Goal: Information Seeking & Learning: Check status

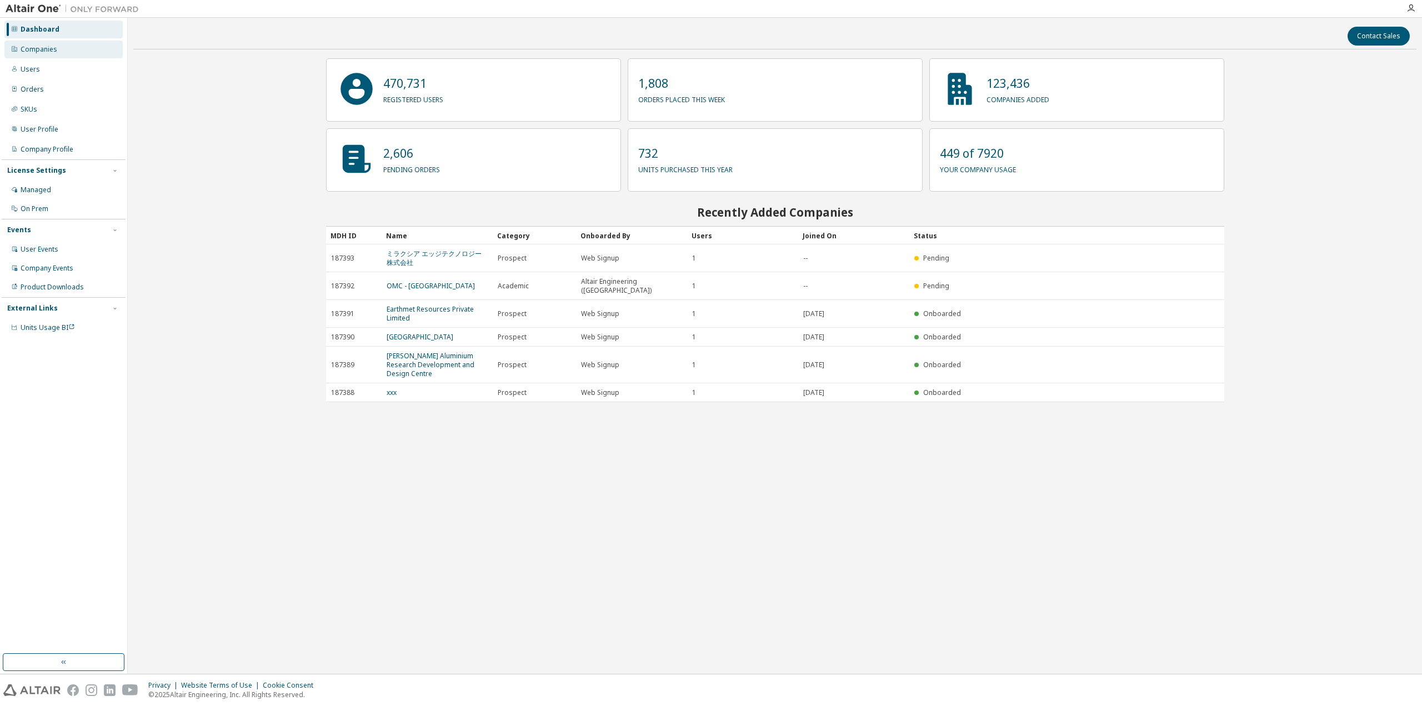
click at [107, 52] on div "Companies" at bounding box center [63, 50] width 118 height 18
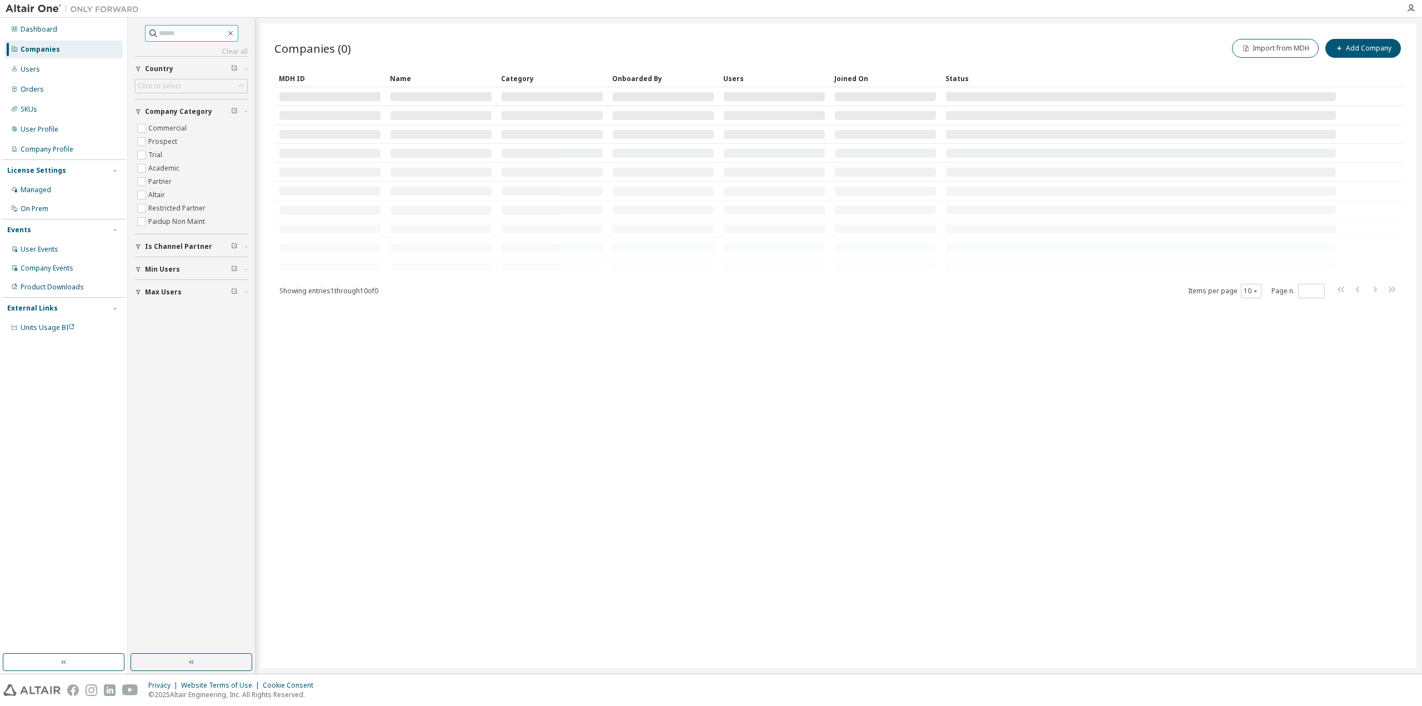
click at [223, 31] on input "text" at bounding box center [192, 33] width 67 height 11
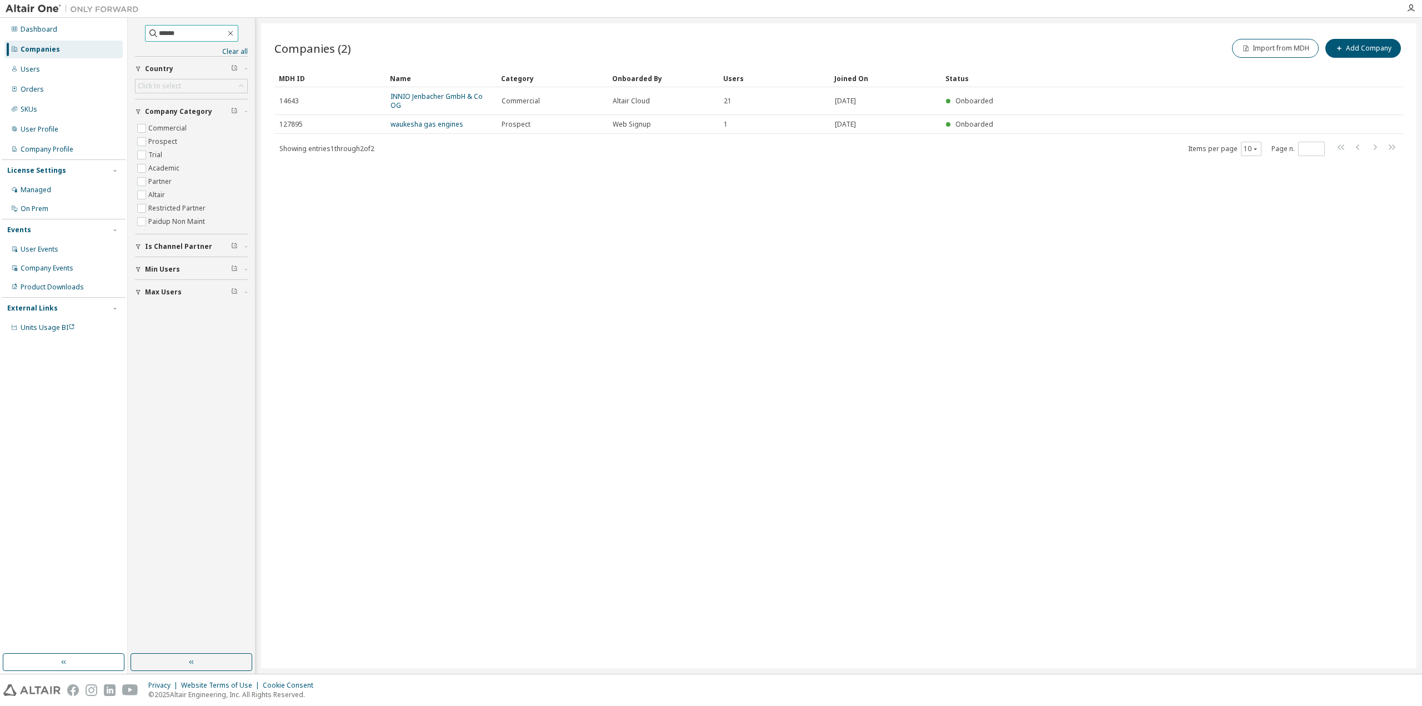
type input "*****"
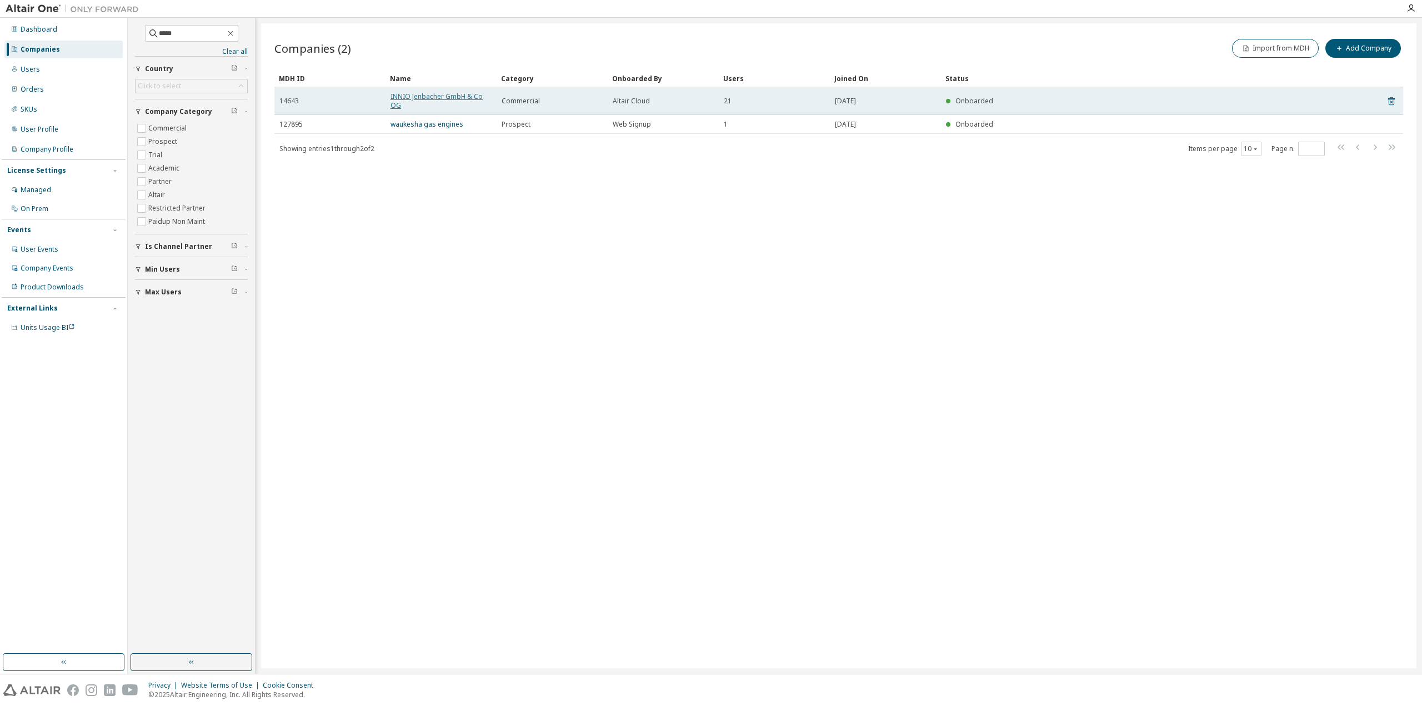
click at [451, 96] on link "INNIO Jenbacher GmbH & Co OG" at bounding box center [437, 101] width 92 height 18
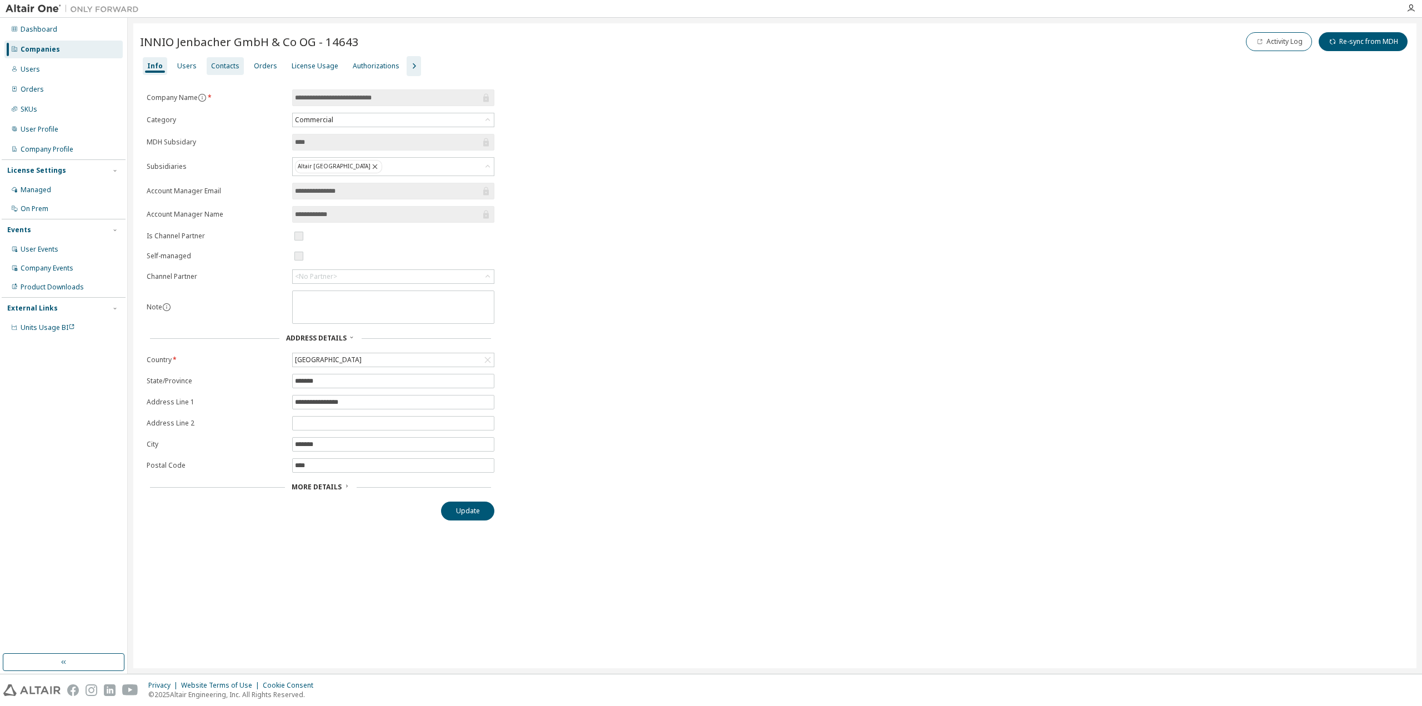
click at [217, 66] on div "Contacts" at bounding box center [225, 66] width 28 height 9
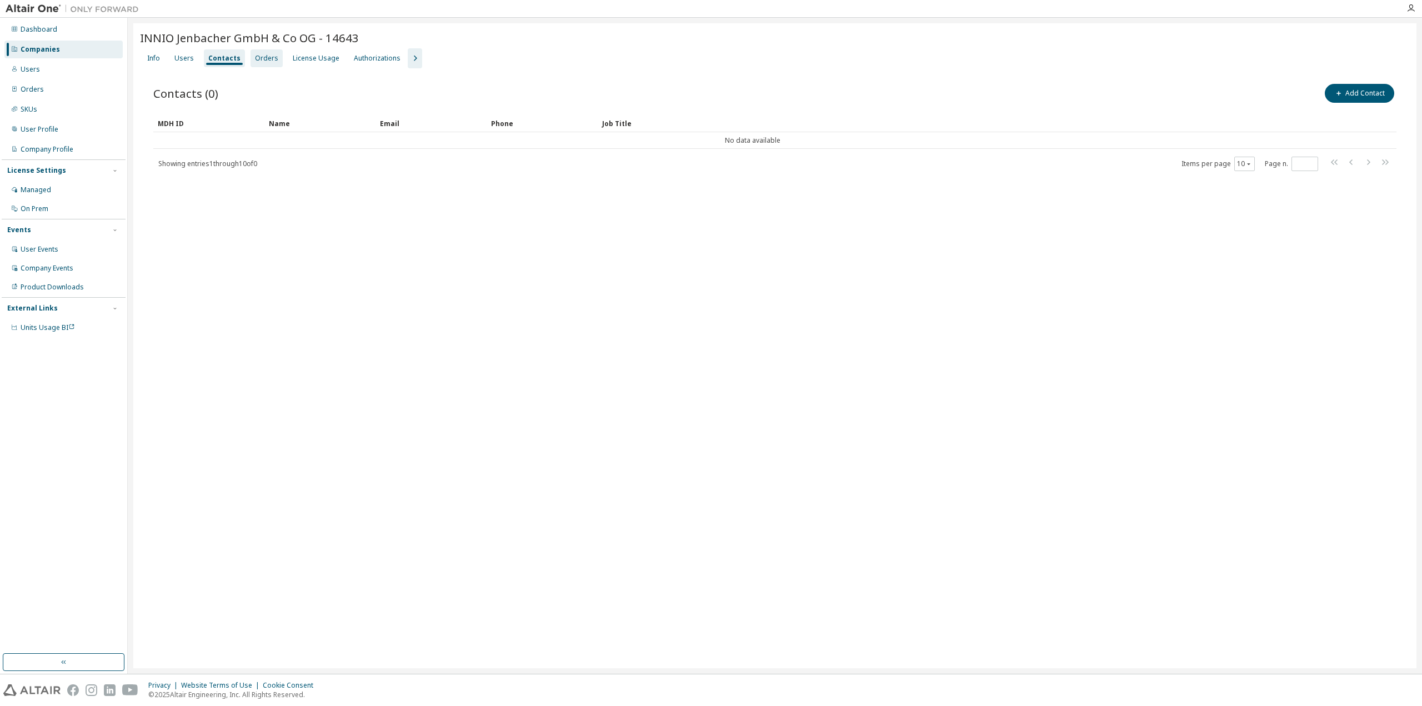
click at [263, 58] on div "Orders" at bounding box center [266, 58] width 23 height 9
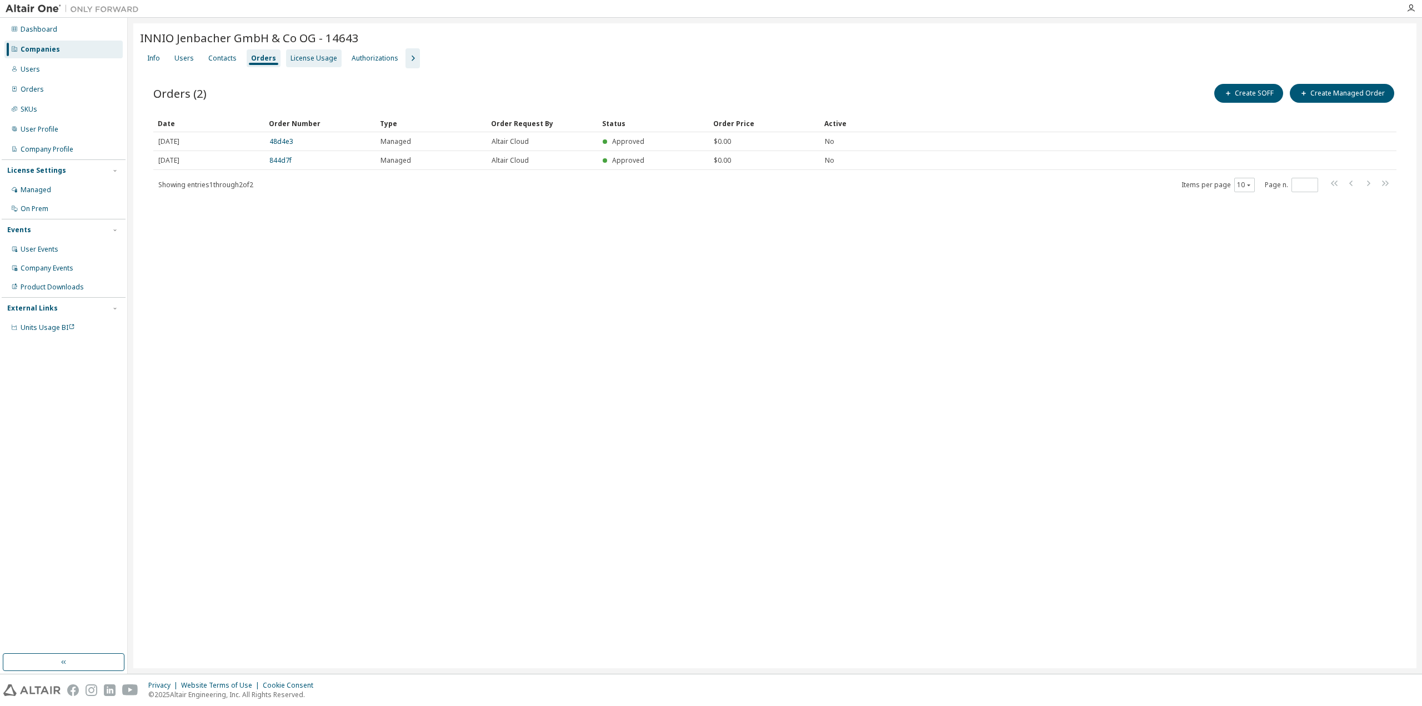
click at [313, 62] on div "License Usage" at bounding box center [314, 58] width 47 height 9
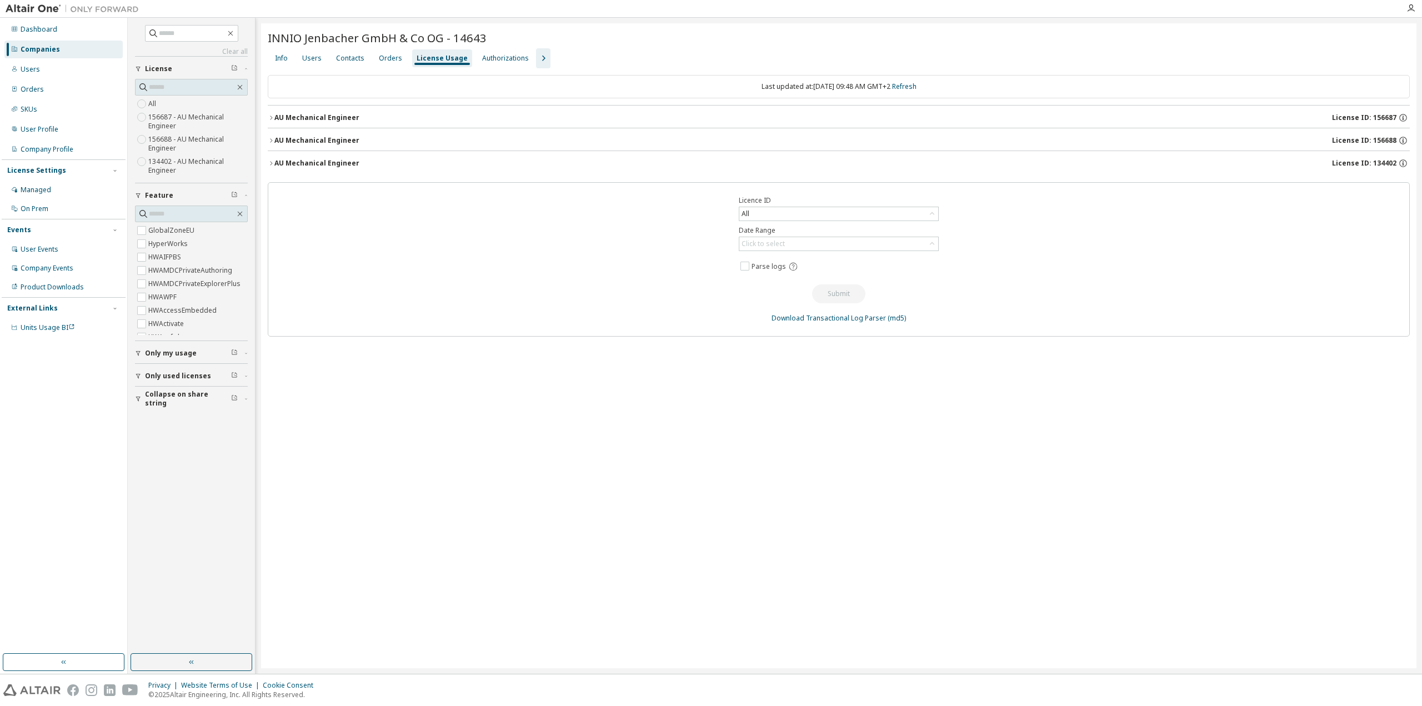
click at [268, 164] on icon "button" at bounding box center [271, 163] width 7 height 7
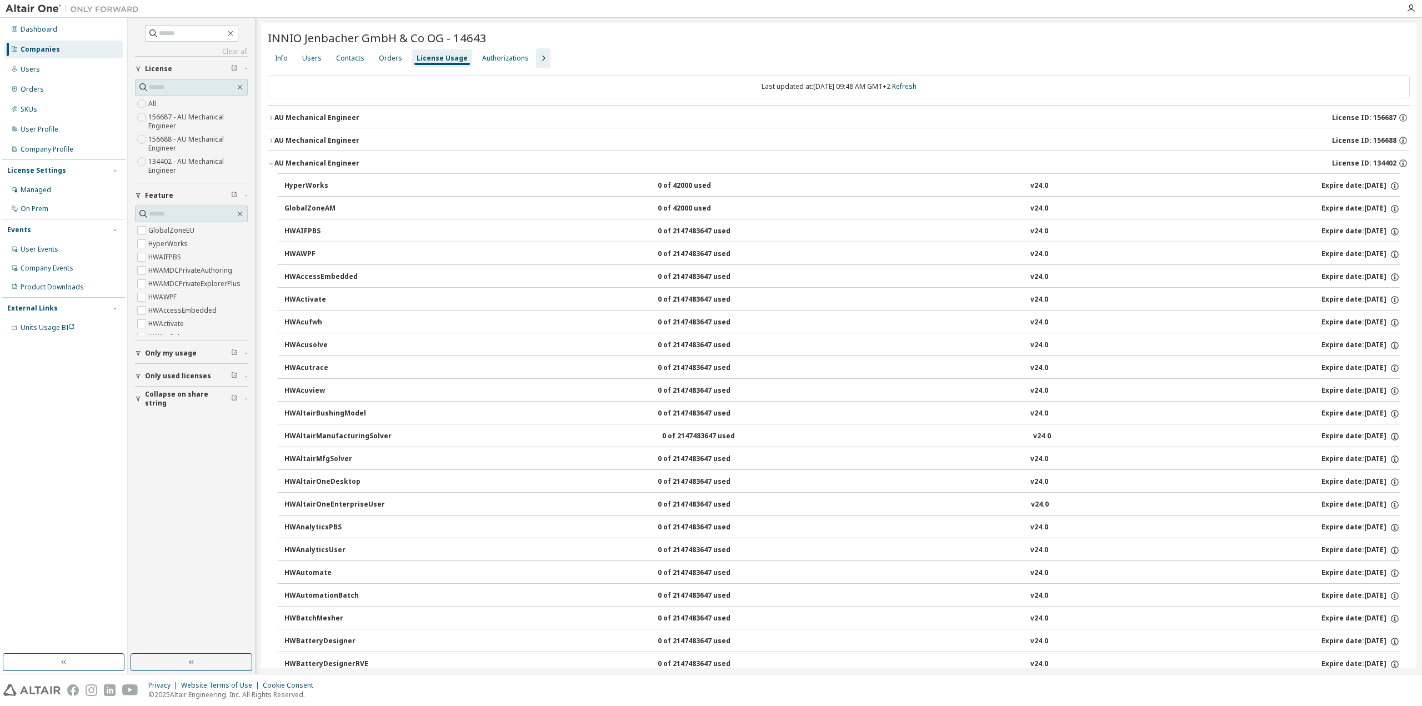
drag, startPoint x: 268, startPoint y: 164, endPoint x: 268, endPoint y: 141, distance: 23.3
click at [268, 163] on icon "button" at bounding box center [271, 163] width 7 height 7
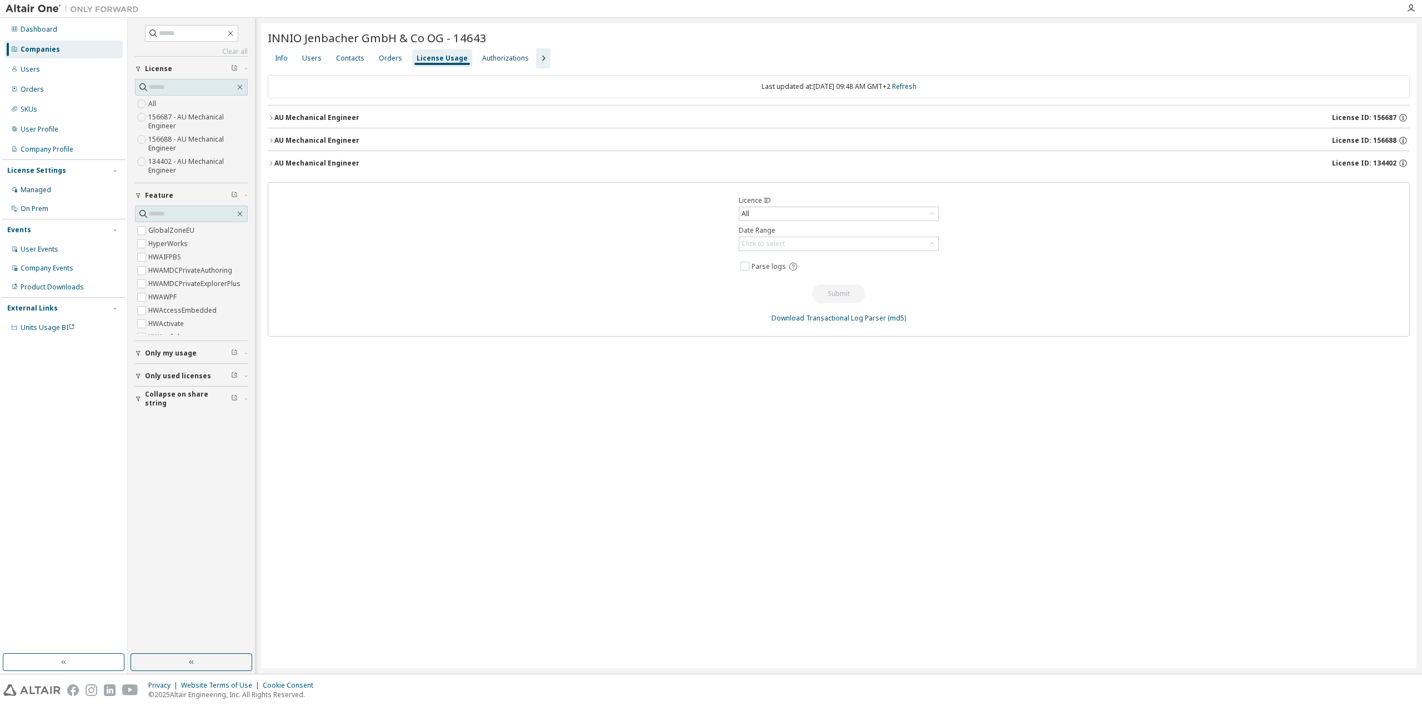
click at [268, 140] on icon "button" at bounding box center [271, 140] width 7 height 7
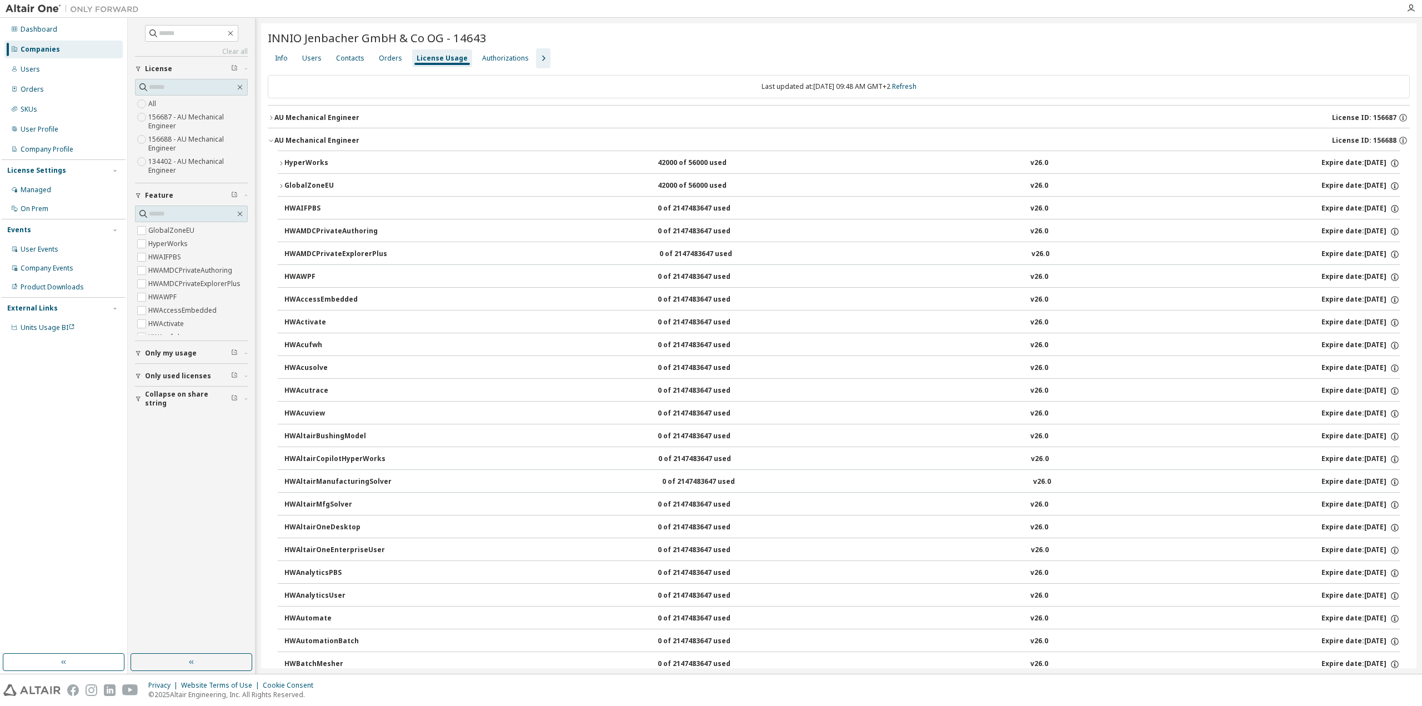
click at [268, 140] on icon "button" at bounding box center [271, 140] width 7 height 7
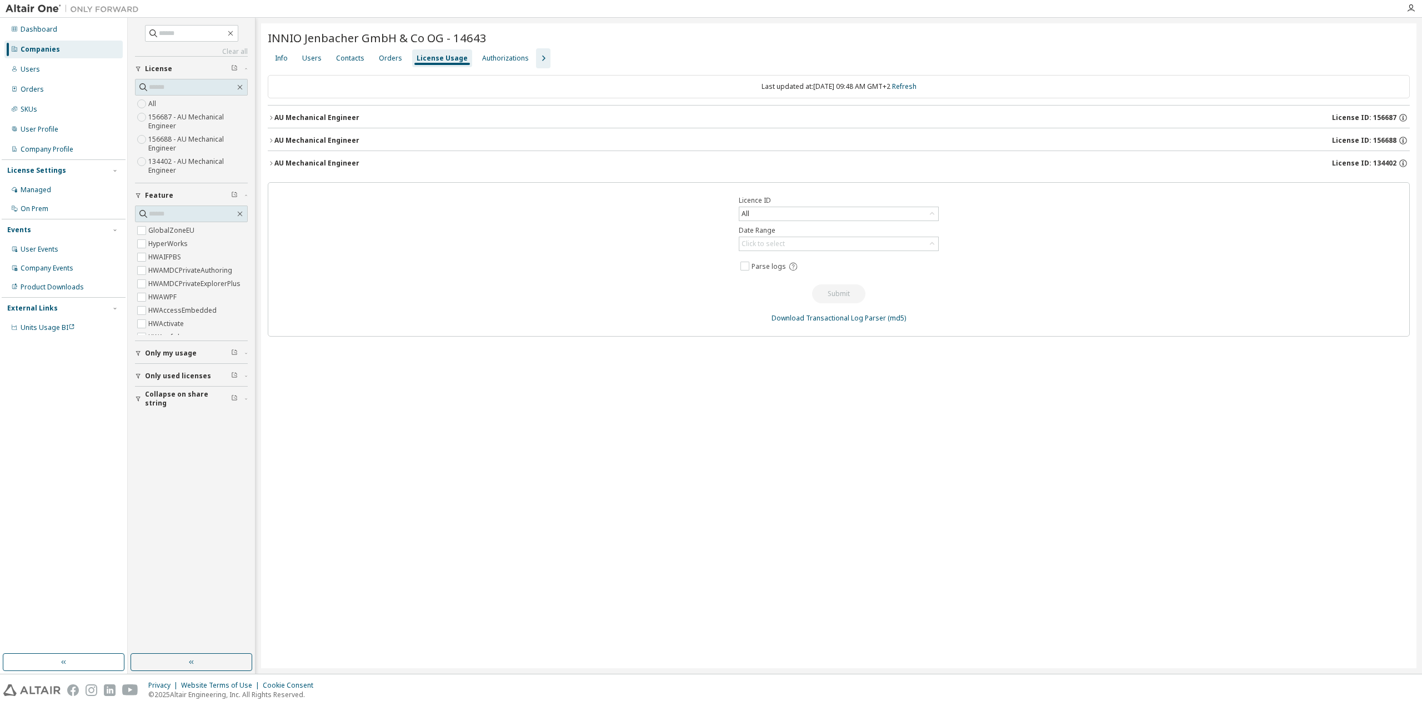
click at [272, 118] on icon "button" at bounding box center [271, 118] width 2 height 4
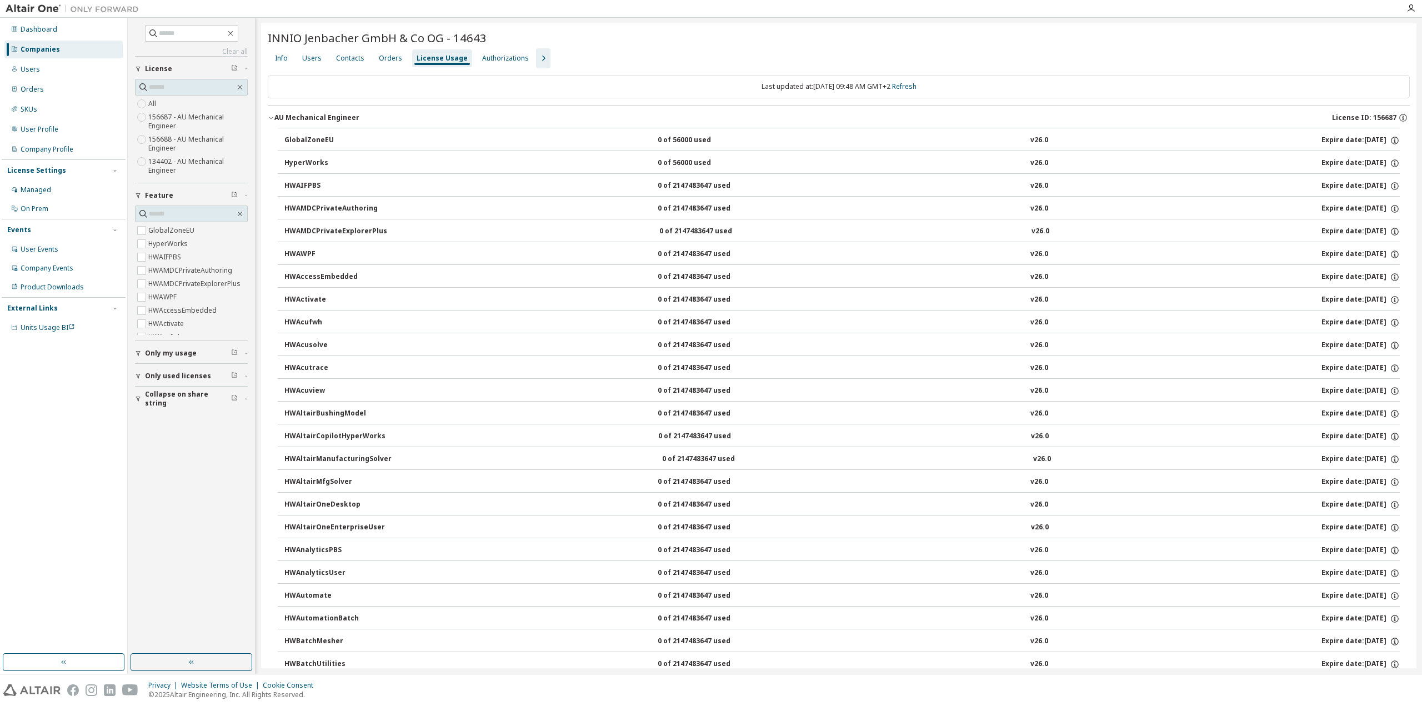
click at [272, 118] on icon "button" at bounding box center [271, 118] width 4 height 2
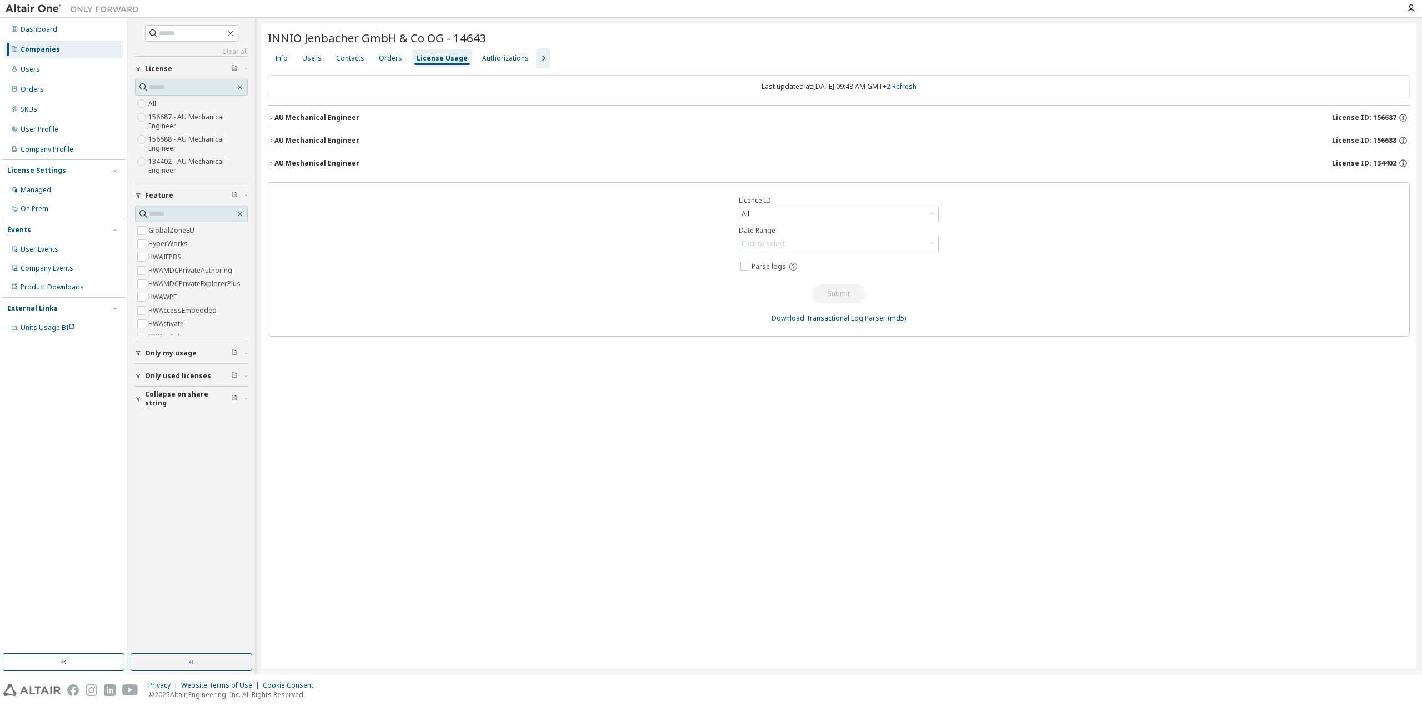
click at [274, 164] on div "AU Mechanical Engineer" at bounding box center [316, 163] width 85 height 9
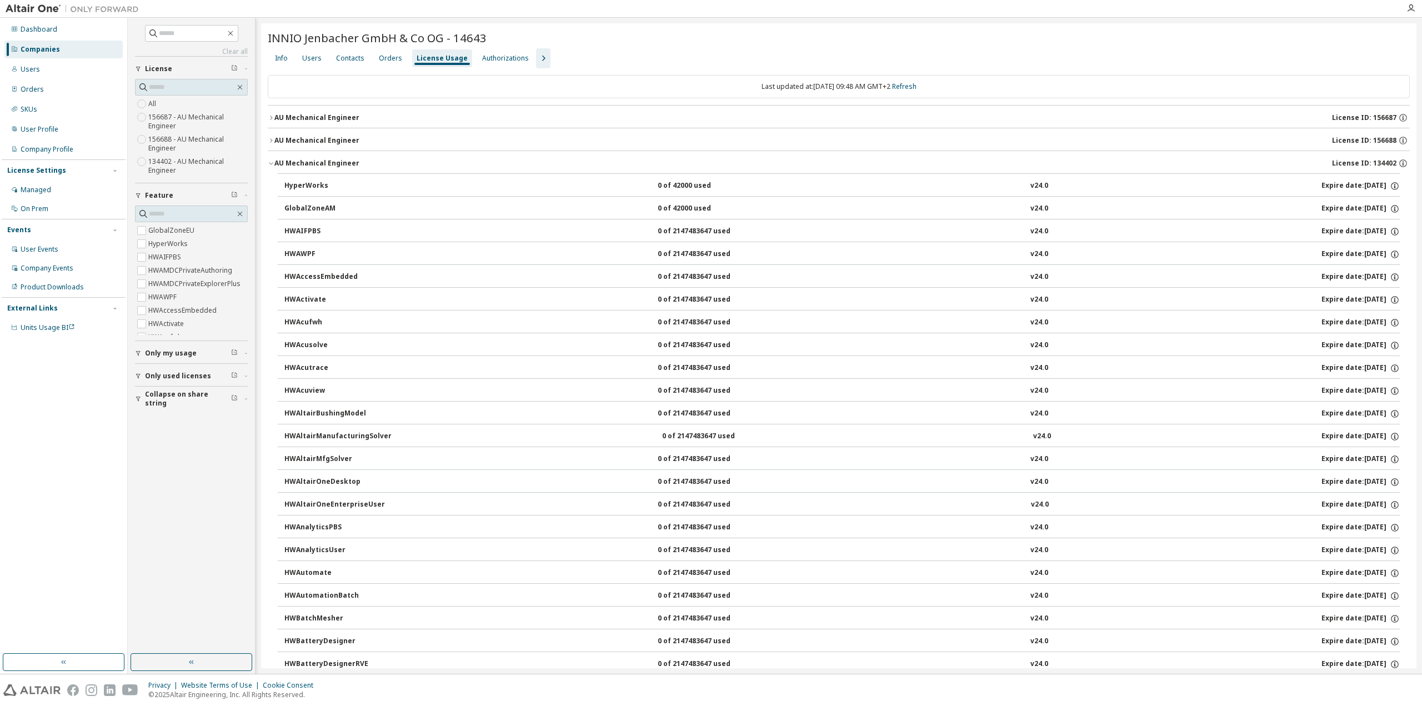
click at [272, 138] on icon "button" at bounding box center [271, 140] width 7 height 7
click at [281, 160] on icon "button" at bounding box center [281, 163] width 7 height 7
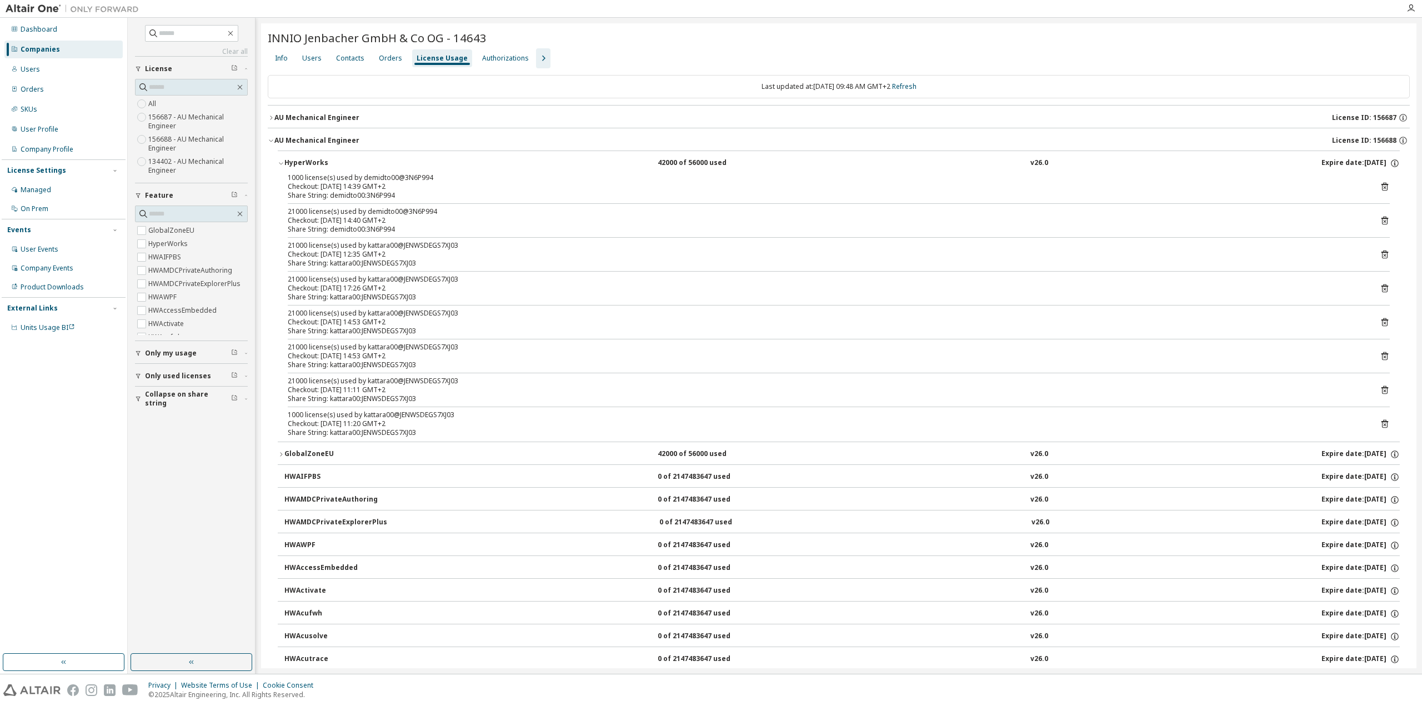
click at [272, 137] on icon "button" at bounding box center [271, 140] width 7 height 7
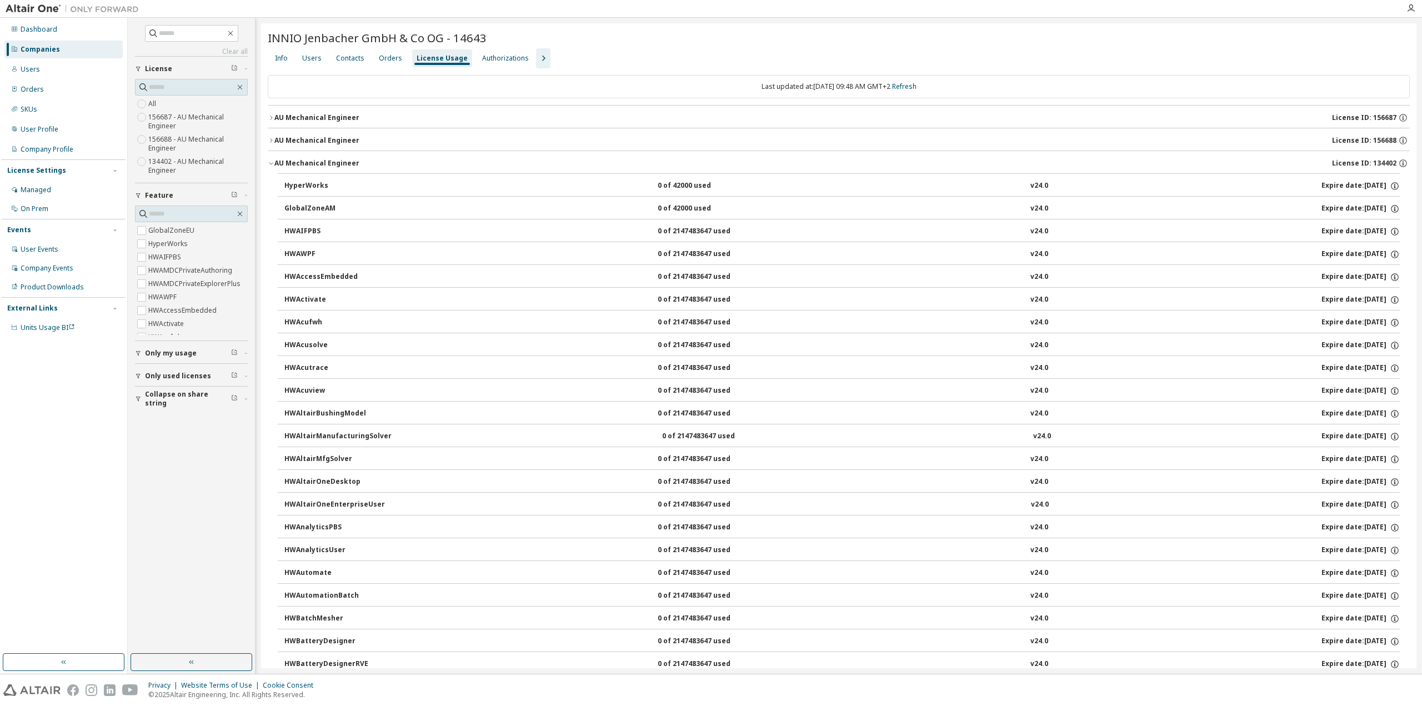
click at [268, 163] on icon "button" at bounding box center [271, 163] width 7 height 7
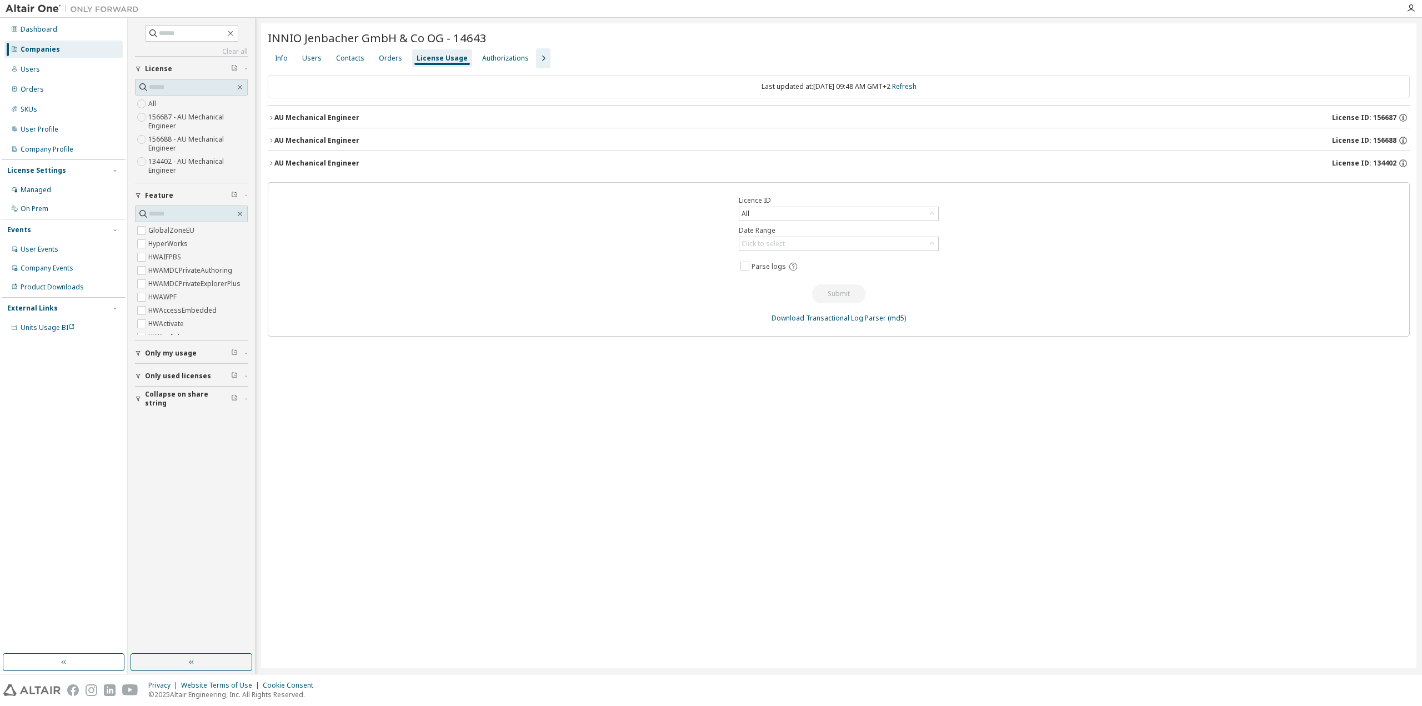
click at [271, 142] on icon "button" at bounding box center [271, 140] width 7 height 7
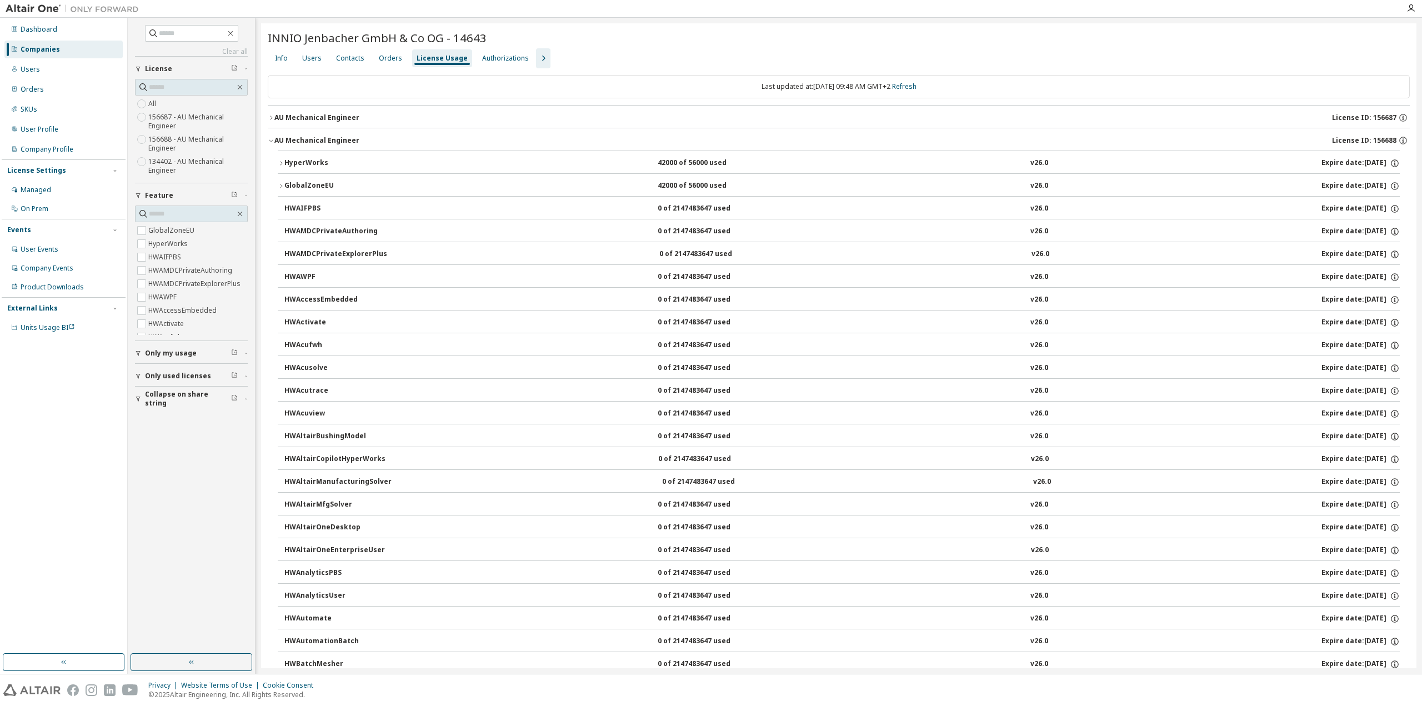
click at [271, 142] on icon "button" at bounding box center [271, 140] width 7 height 7
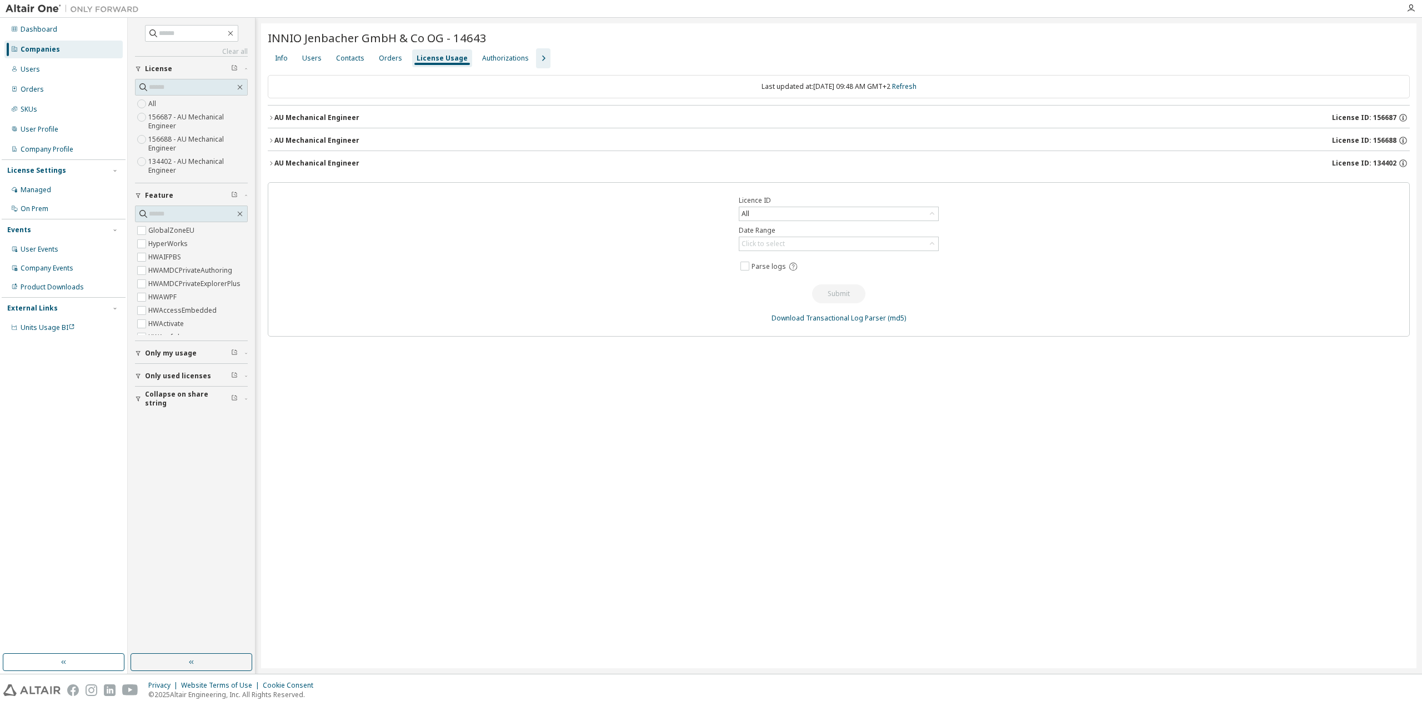
click at [273, 114] on button "AU Mechanical Engineer License ID: 156687" at bounding box center [839, 118] width 1142 height 24
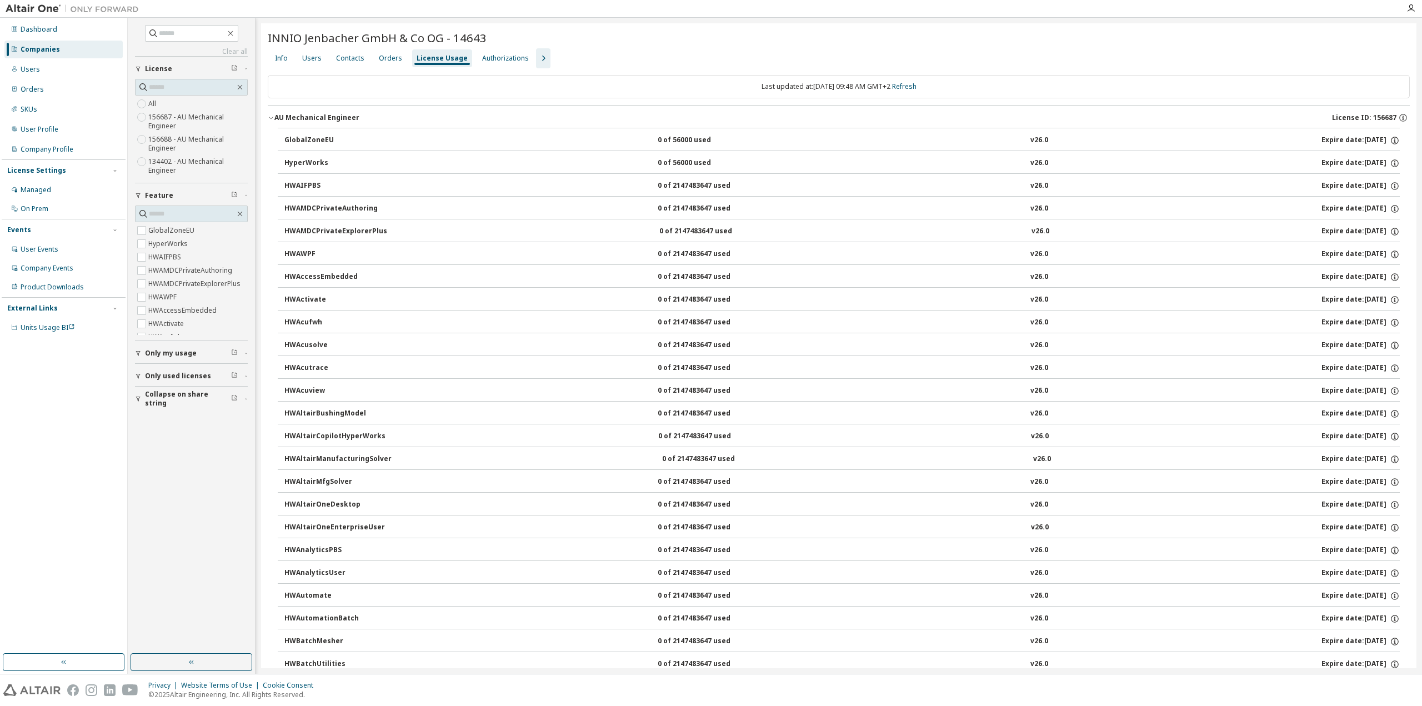
click at [273, 114] on button "AU Mechanical Engineer License ID: 156687" at bounding box center [839, 118] width 1142 height 24
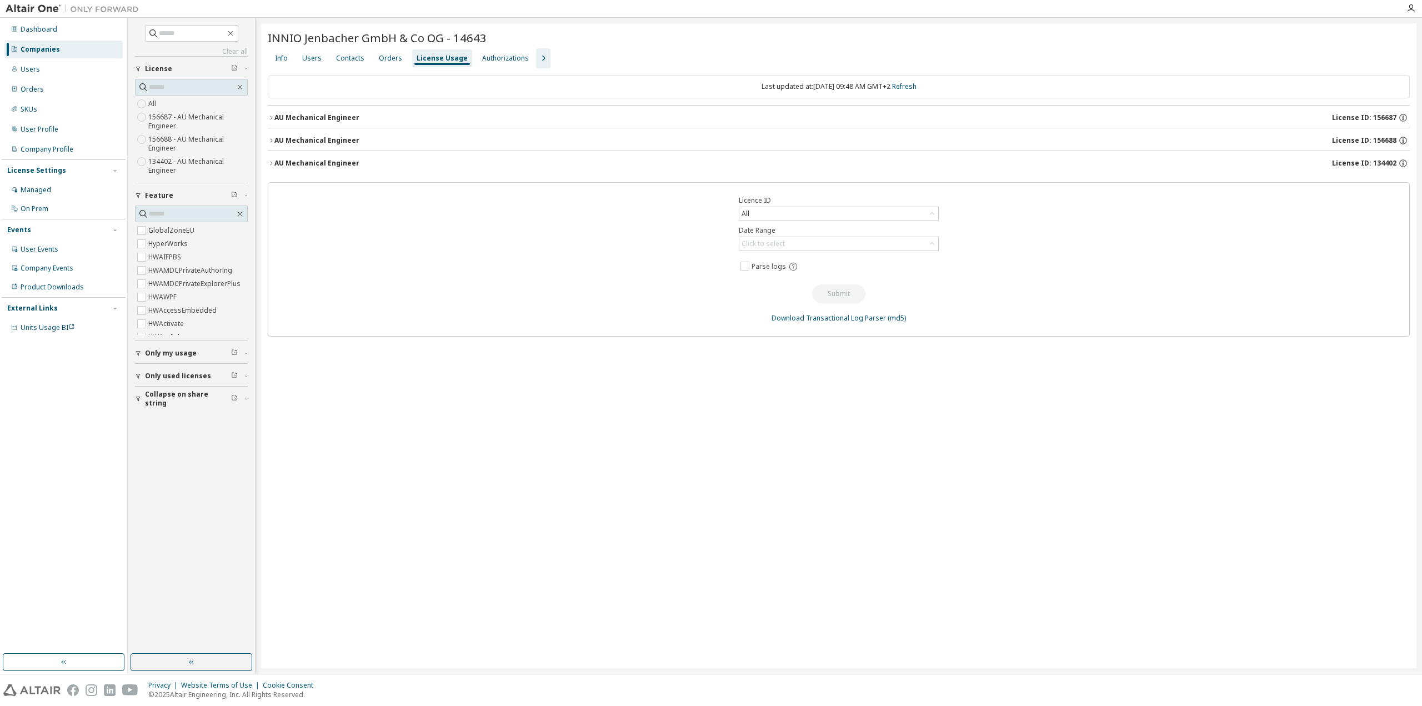
click at [270, 162] on icon "button" at bounding box center [271, 163] width 7 height 7
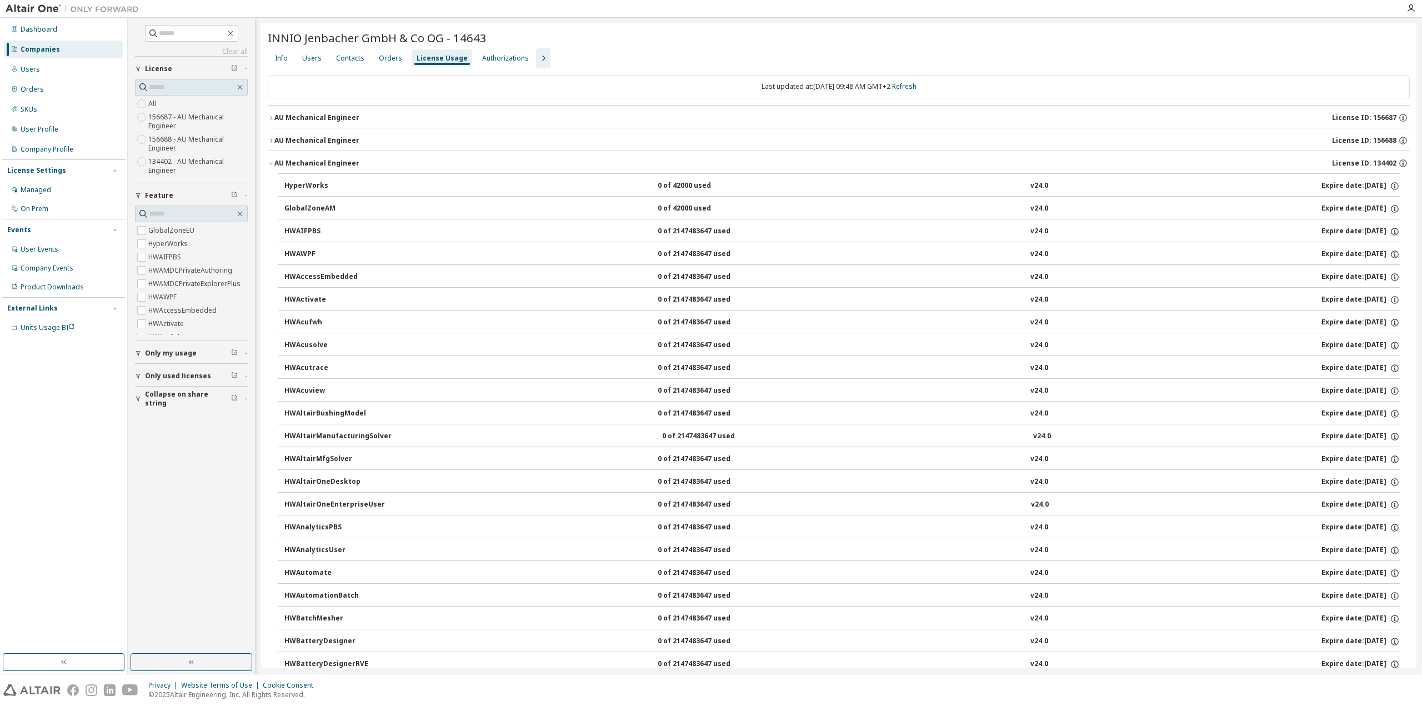
click at [269, 137] on icon "button" at bounding box center [271, 140] width 7 height 7
click at [269, 117] on icon "button" at bounding box center [271, 117] width 7 height 7
click at [273, 118] on icon "button" at bounding box center [271, 117] width 7 height 7
click at [269, 143] on icon "button" at bounding box center [271, 140] width 7 height 7
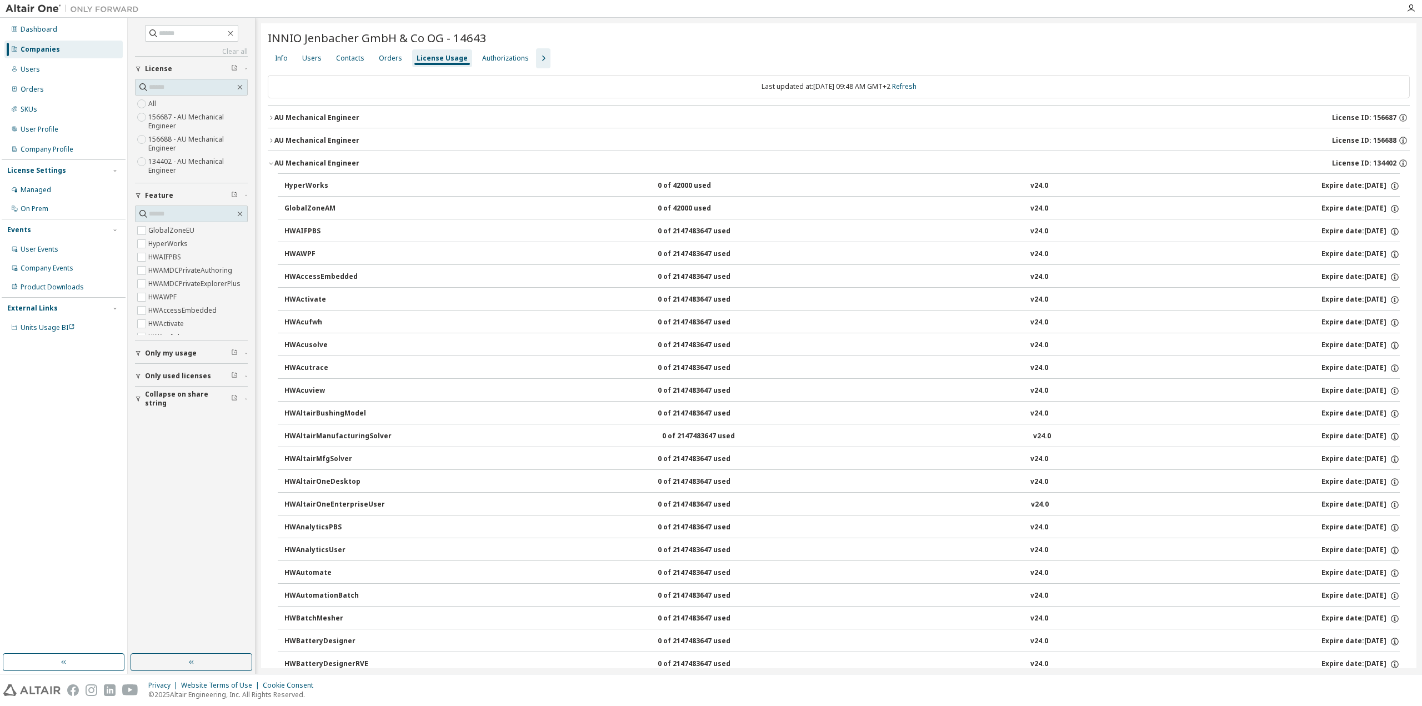
click at [269, 166] on icon "button" at bounding box center [271, 163] width 7 height 7
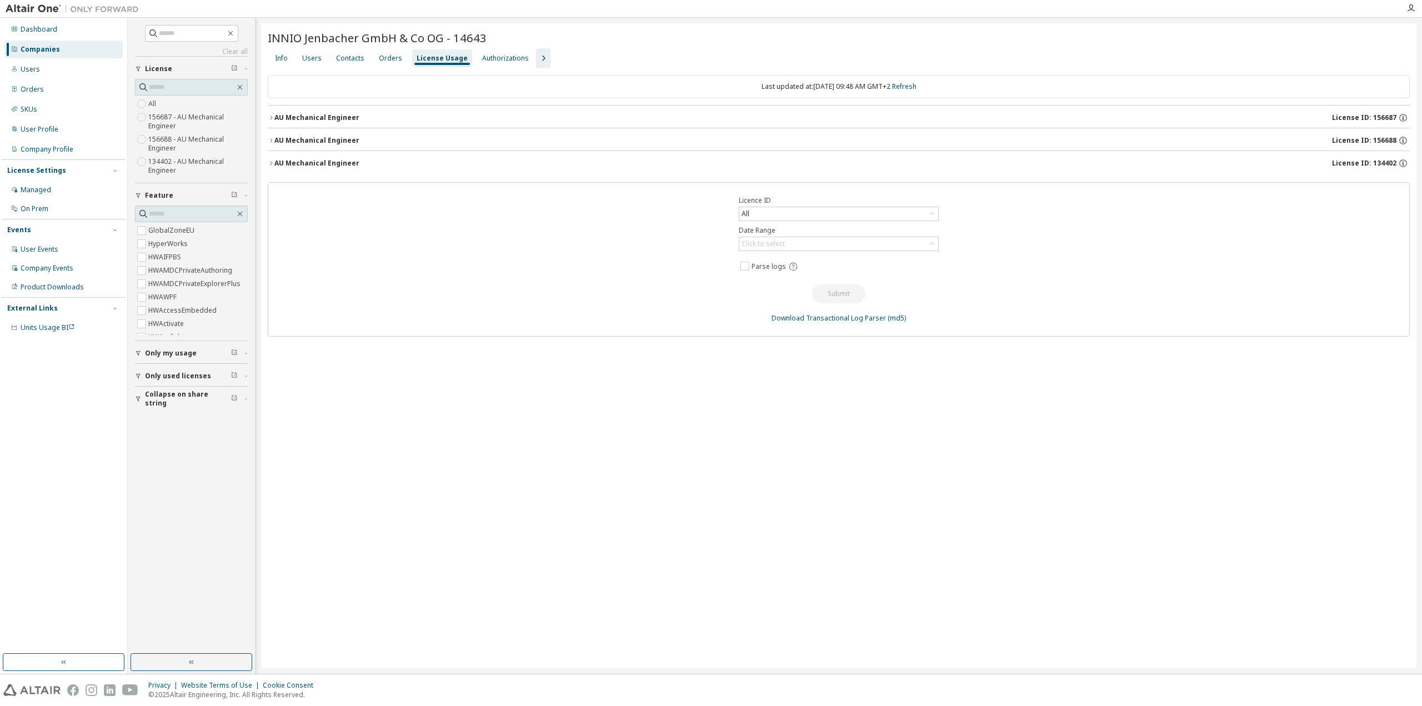
drag, startPoint x: 653, startPoint y: 497, endPoint x: 470, endPoint y: 346, distance: 238.0
click at [650, 493] on div "INNIO Jenbacher GmbH & Co OG - 14643 Clear Load Save Save As Field Operator Val…" at bounding box center [839, 345] width 1156 height 645
click at [320, 172] on button "AU Mechanical Engineer License ID: 134402" at bounding box center [839, 163] width 1142 height 24
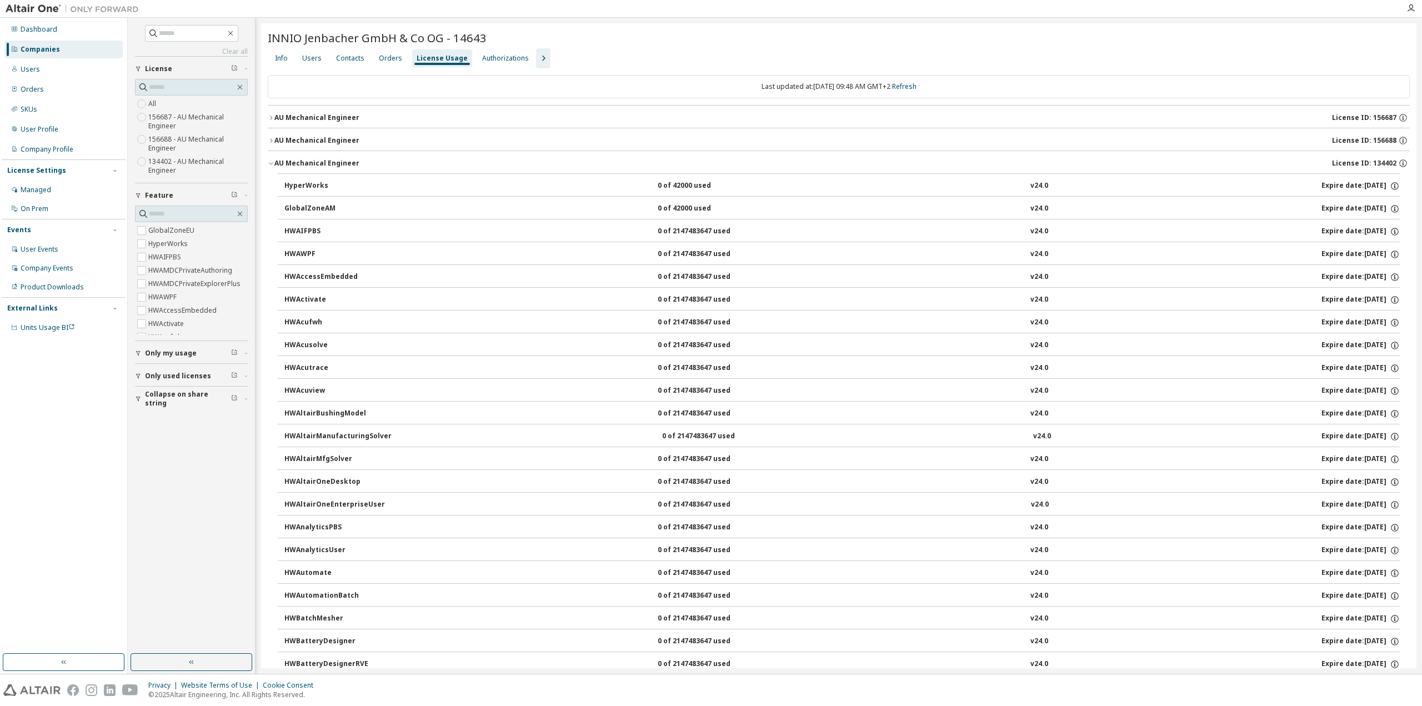
click at [320, 172] on button "AU Mechanical Engineer License ID: 134402" at bounding box center [839, 163] width 1142 height 24
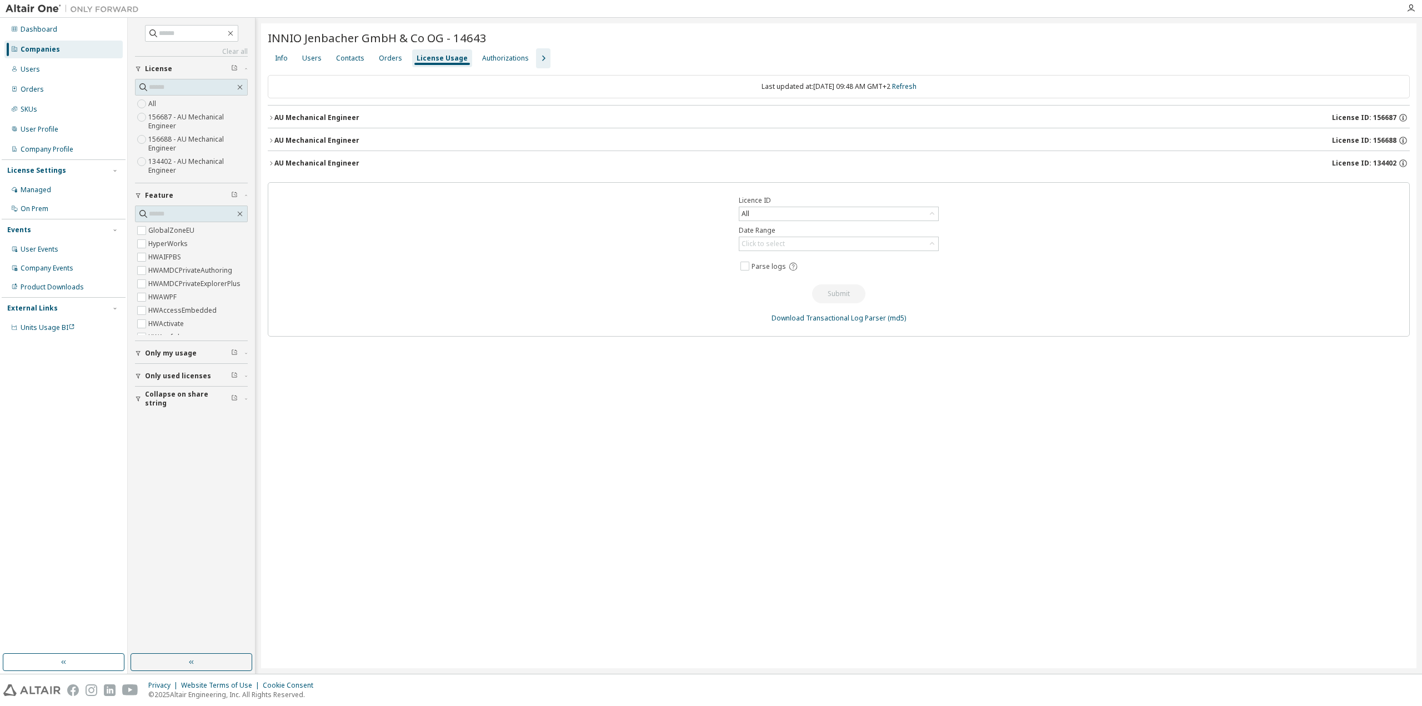
drag, startPoint x: 540, startPoint y: 516, endPoint x: 583, endPoint y: 421, distance: 104.2
click at [548, 481] on div "INNIO Jenbacher GmbH & Co OG - 14643 Clear Load Save Save As Field Operator Val…" at bounding box center [839, 345] width 1156 height 645
click at [271, 158] on button "AU Mechanical Engineer License ID: 134402" at bounding box center [839, 163] width 1142 height 24
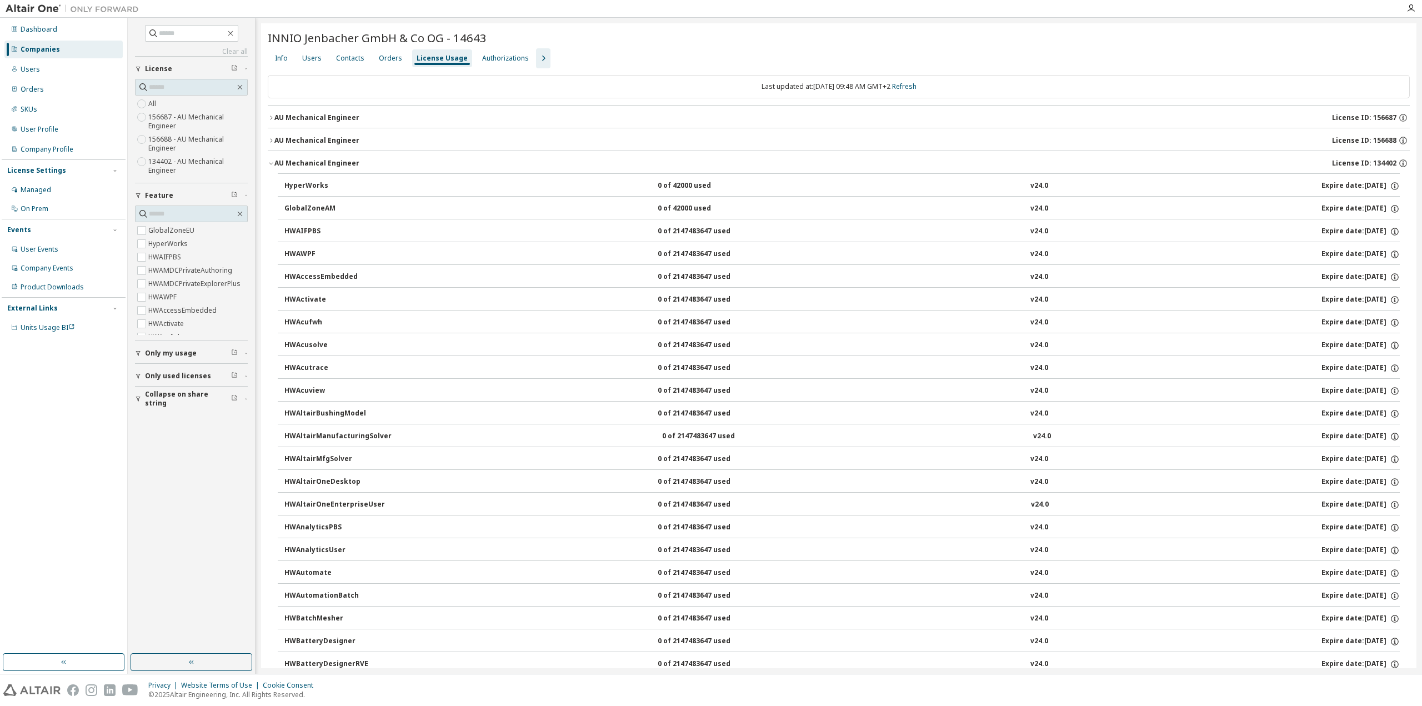
click at [272, 166] on icon "button" at bounding box center [271, 163] width 7 height 7
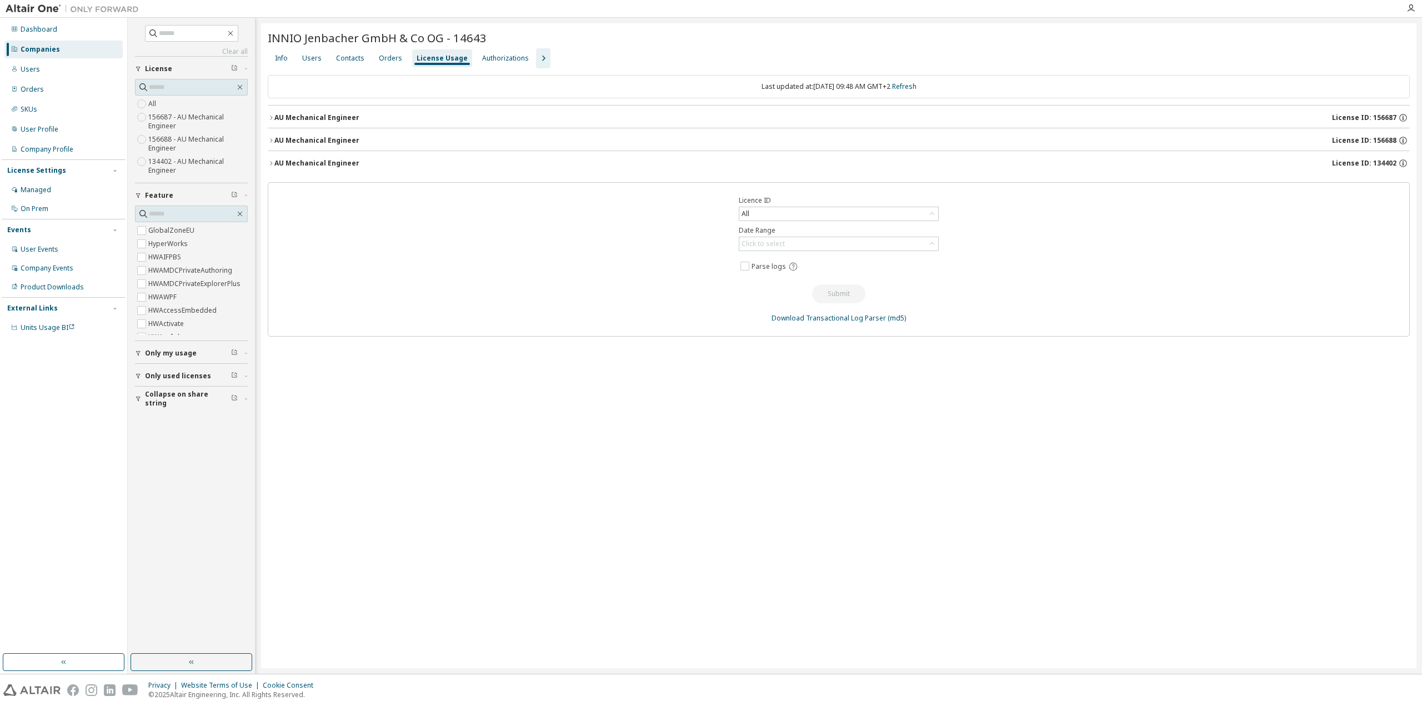
click at [272, 141] on icon "button" at bounding box center [271, 140] width 7 height 7
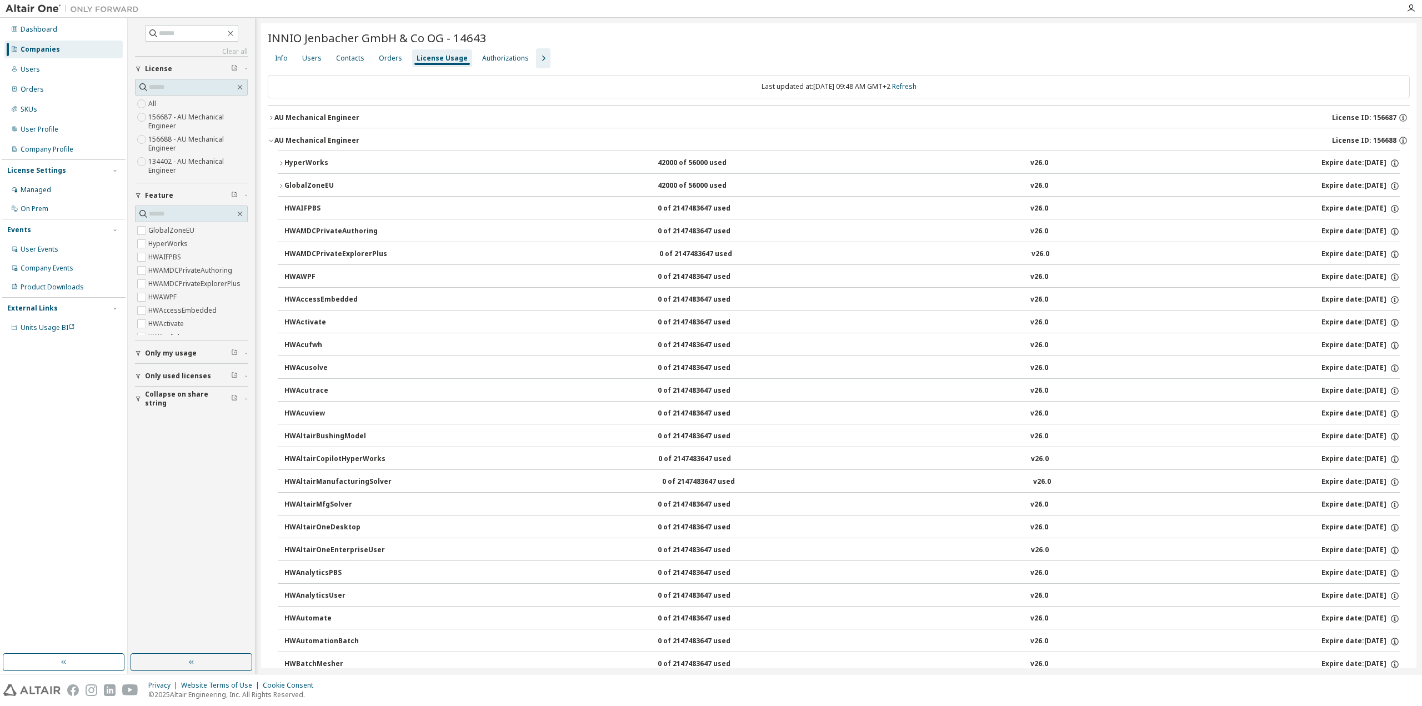
click at [272, 141] on icon "button" at bounding box center [271, 140] width 7 height 7
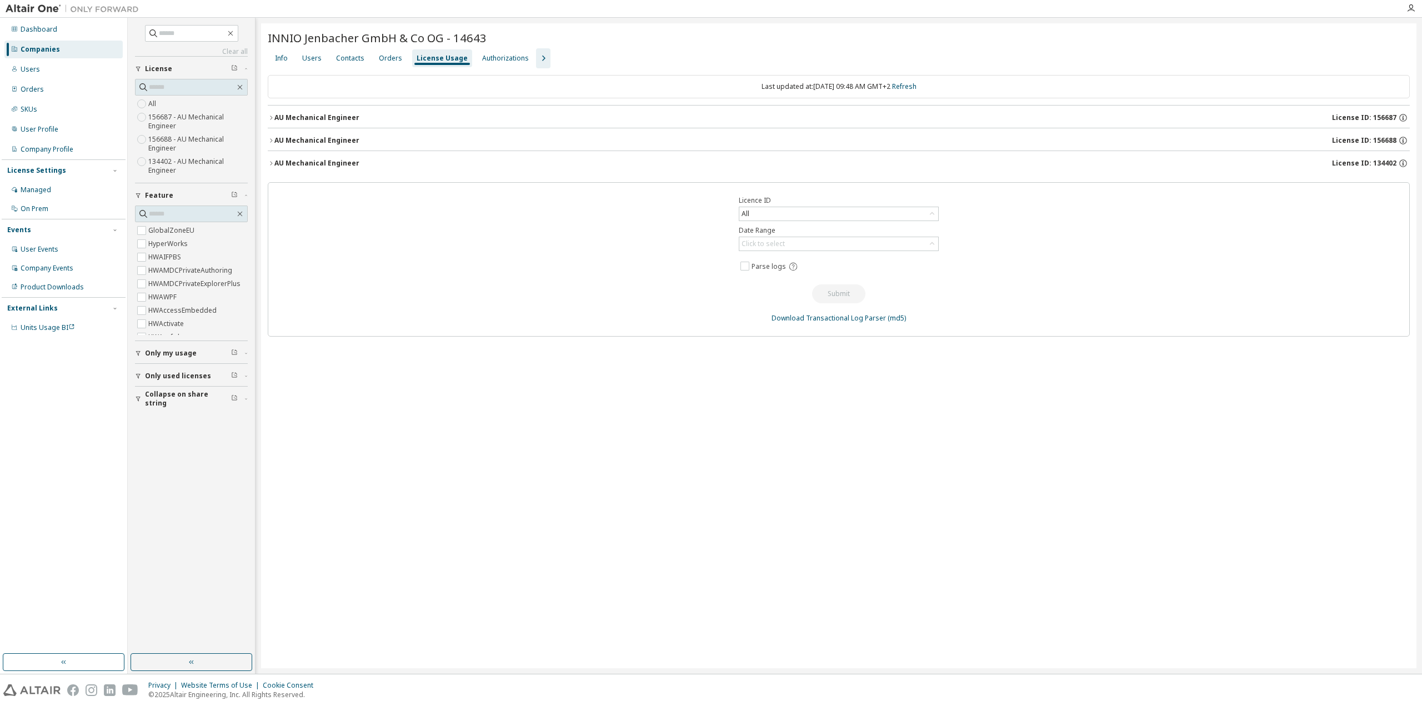
click at [271, 163] on icon "button" at bounding box center [271, 163] width 7 height 7
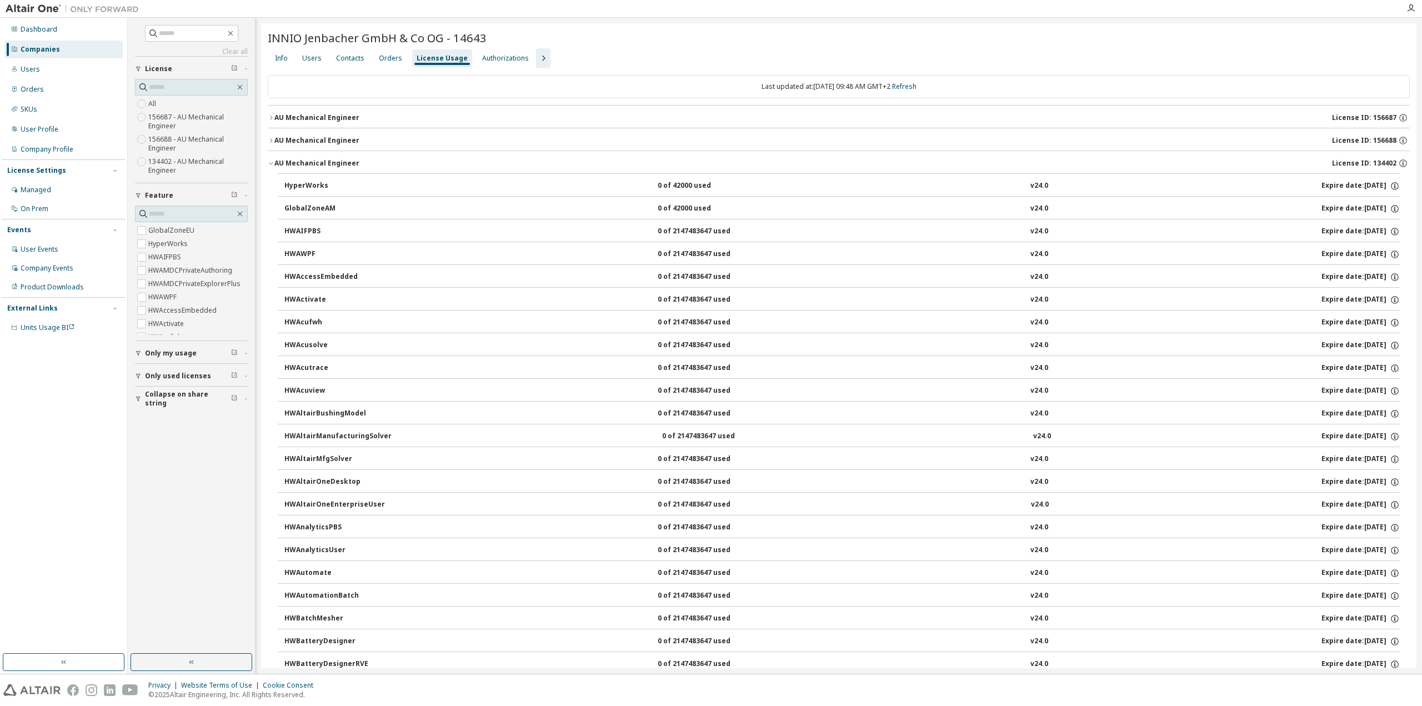
click at [271, 163] on icon "button" at bounding box center [271, 163] width 7 height 7
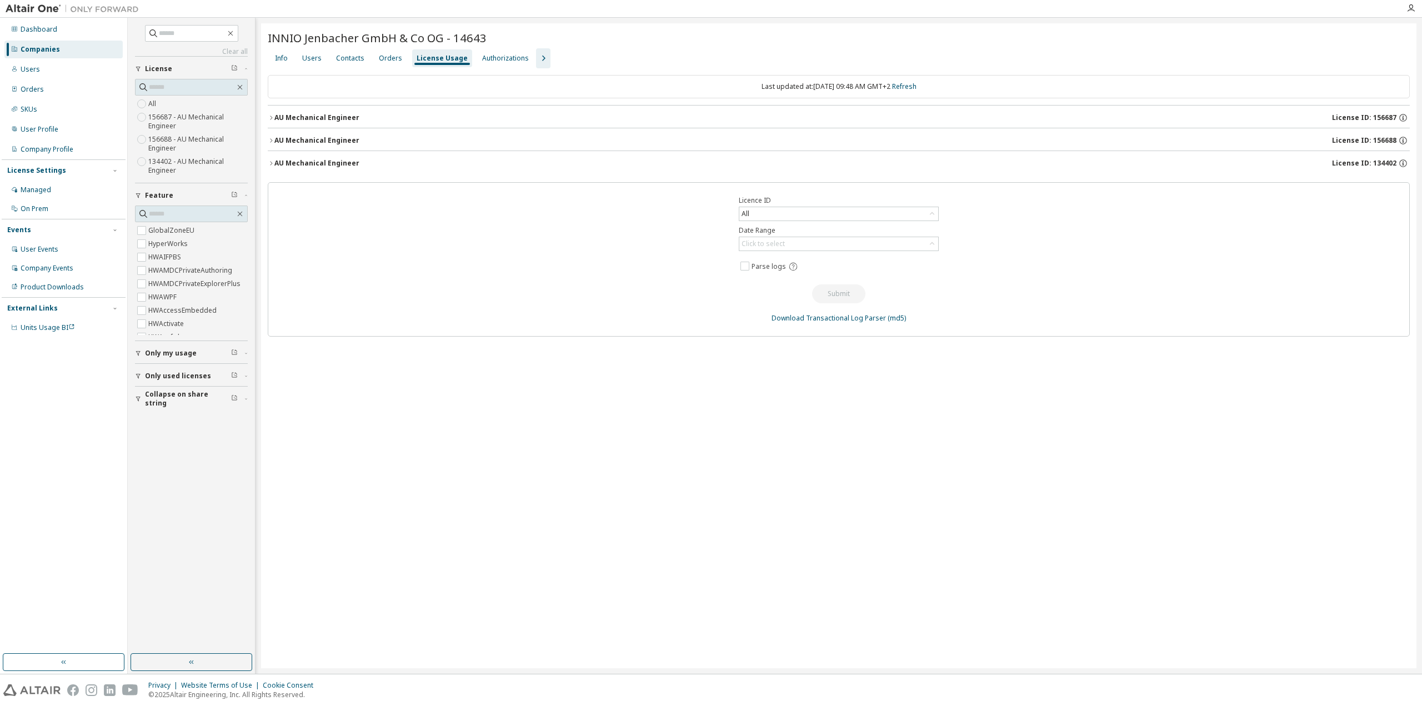
click at [268, 114] on button "AU Mechanical Engineer License ID: 156687" at bounding box center [839, 118] width 1142 height 24
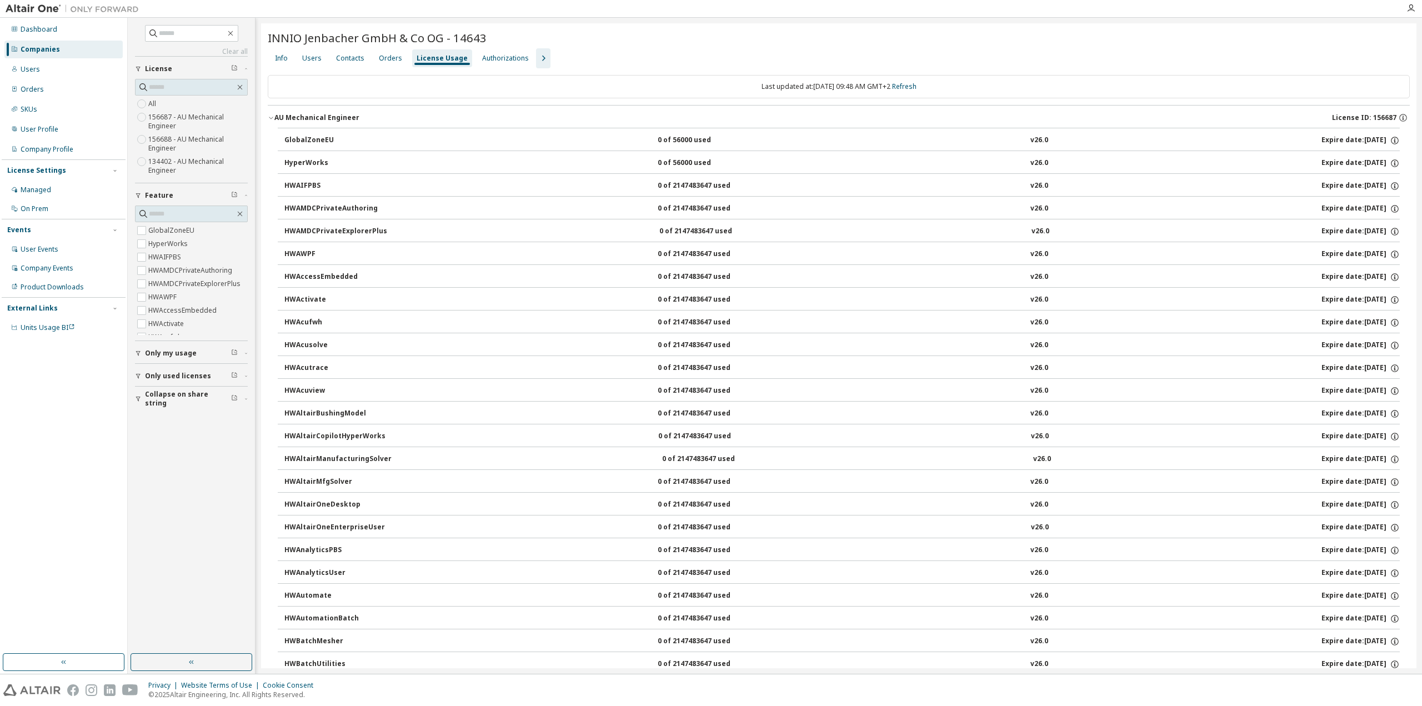
click at [268, 114] on button "AU Mechanical Engineer License ID: 156687" at bounding box center [839, 118] width 1142 height 24
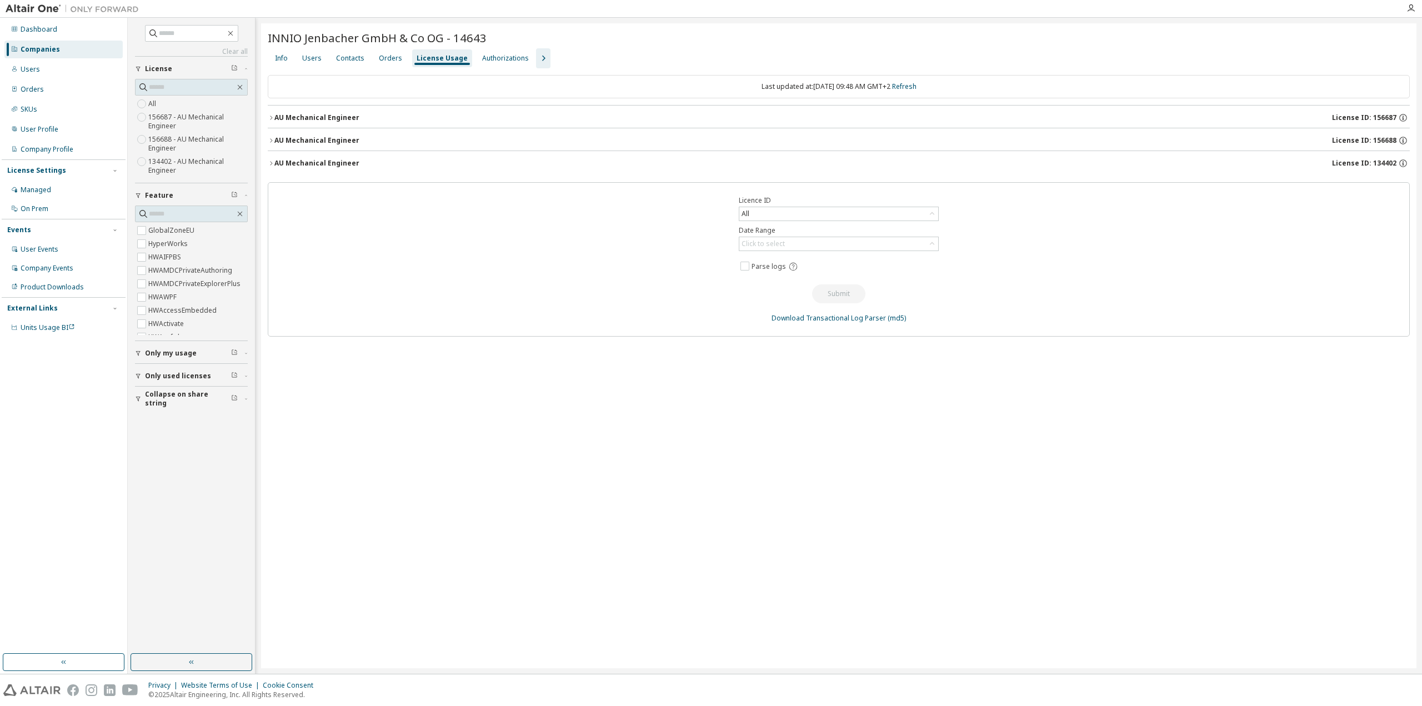
click at [285, 166] on div "AU Mechanical Engineer" at bounding box center [316, 163] width 85 height 9
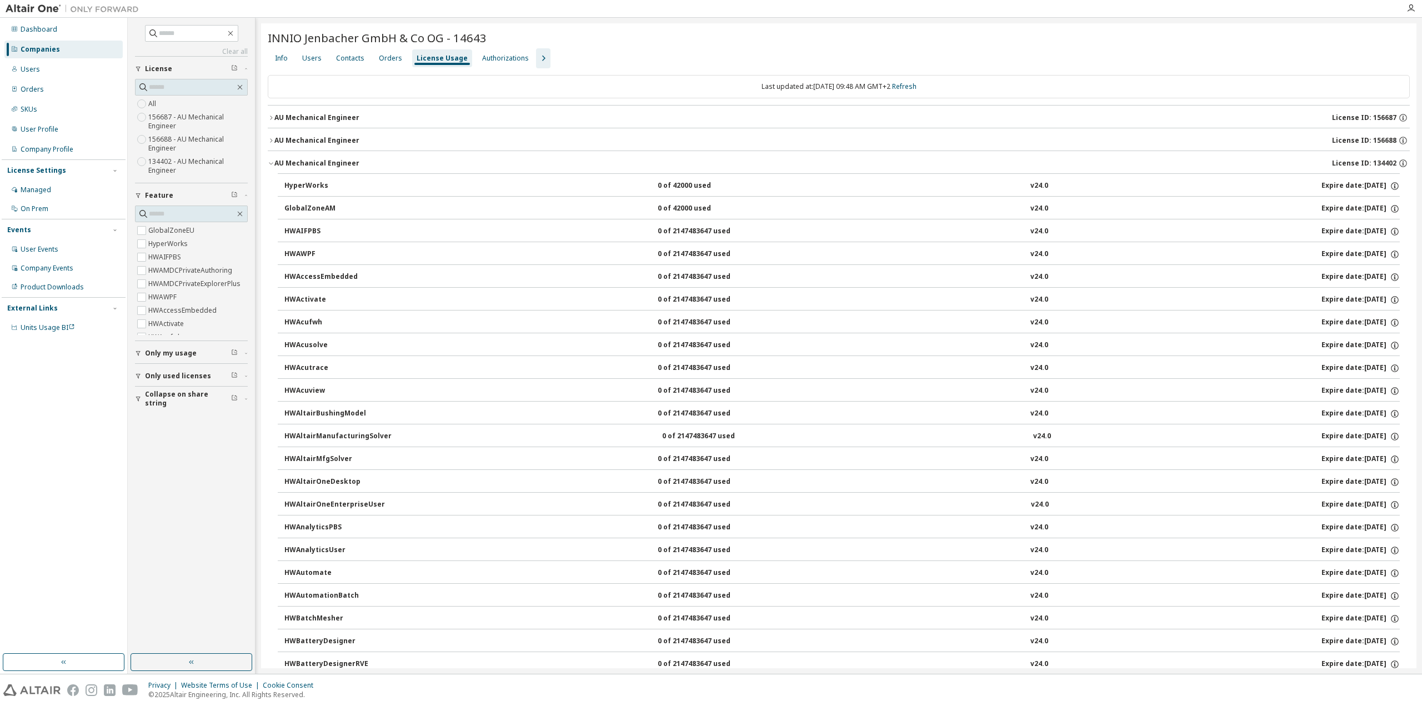
click at [285, 165] on div "AU Mechanical Engineer" at bounding box center [316, 163] width 85 height 9
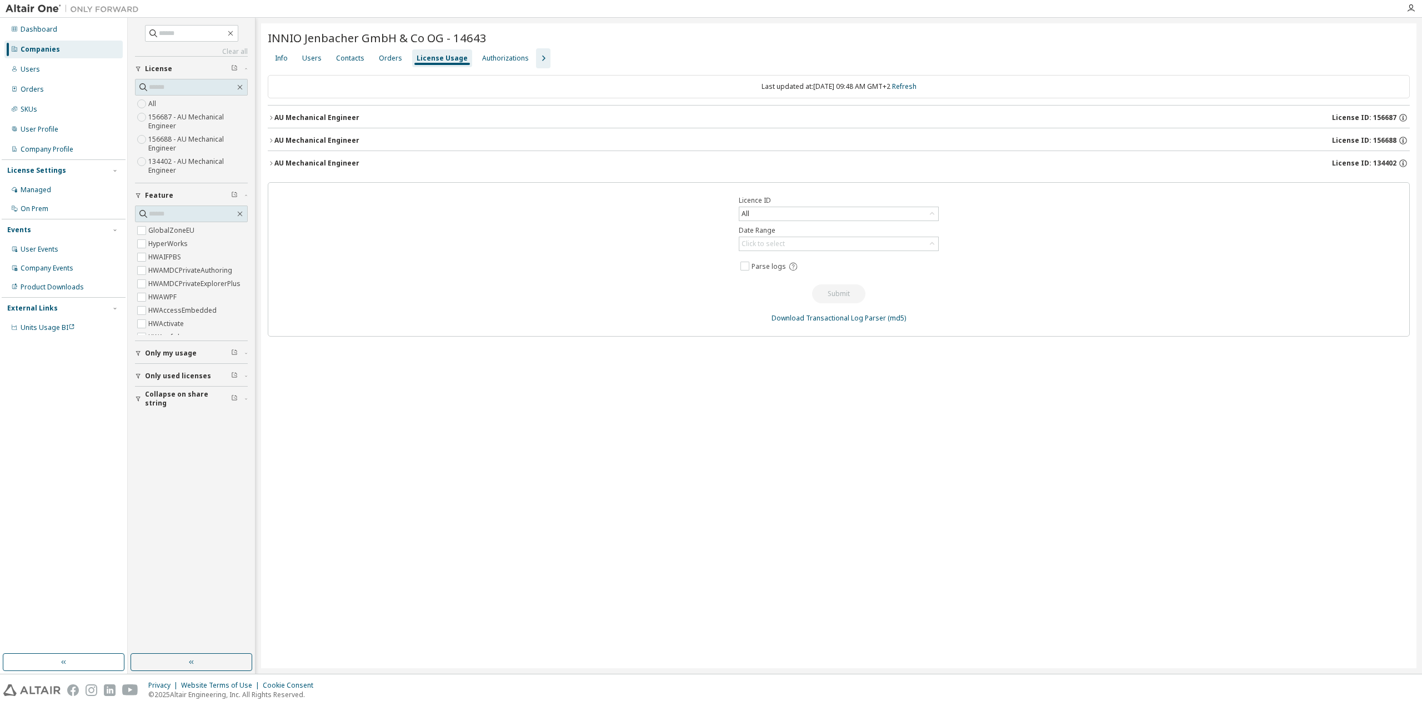
click at [309, 143] on div "AU Mechanical Engineer" at bounding box center [316, 140] width 85 height 9
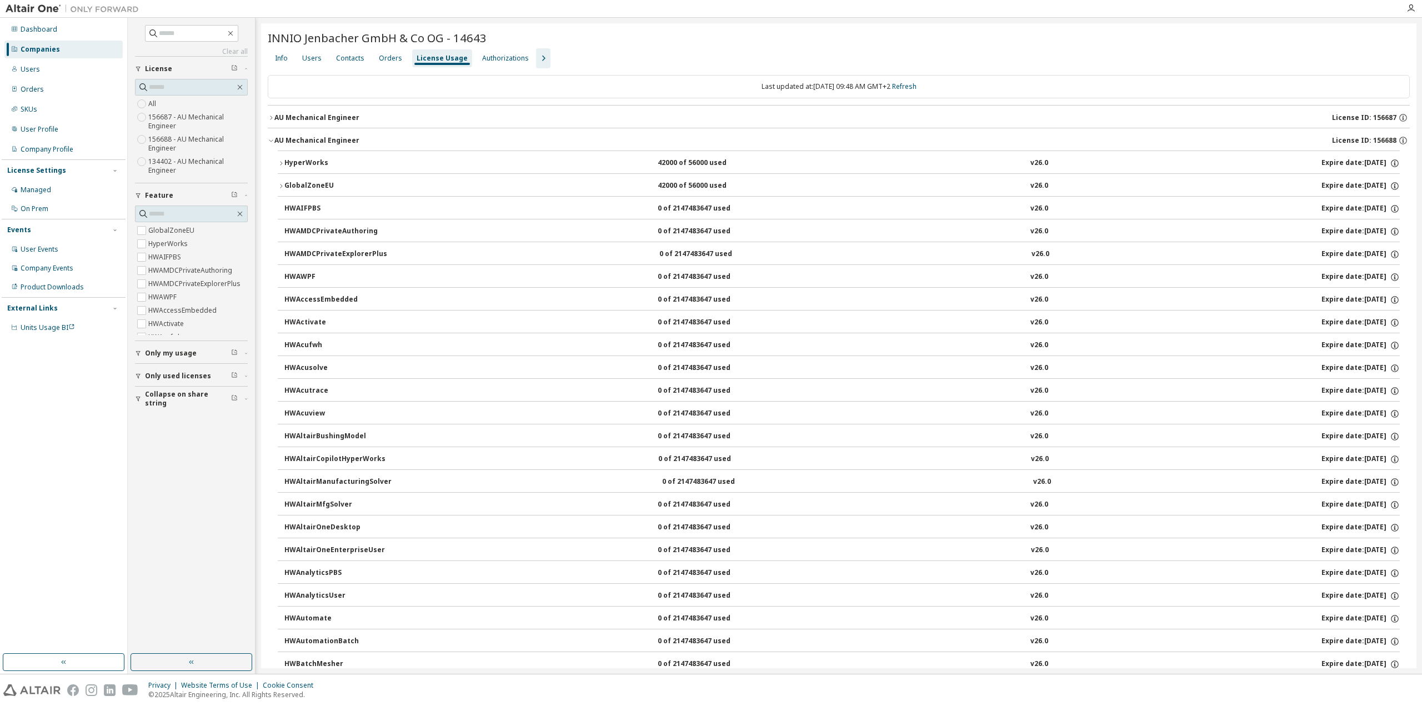
click at [311, 140] on div "AU Mechanical Engineer" at bounding box center [316, 140] width 85 height 9
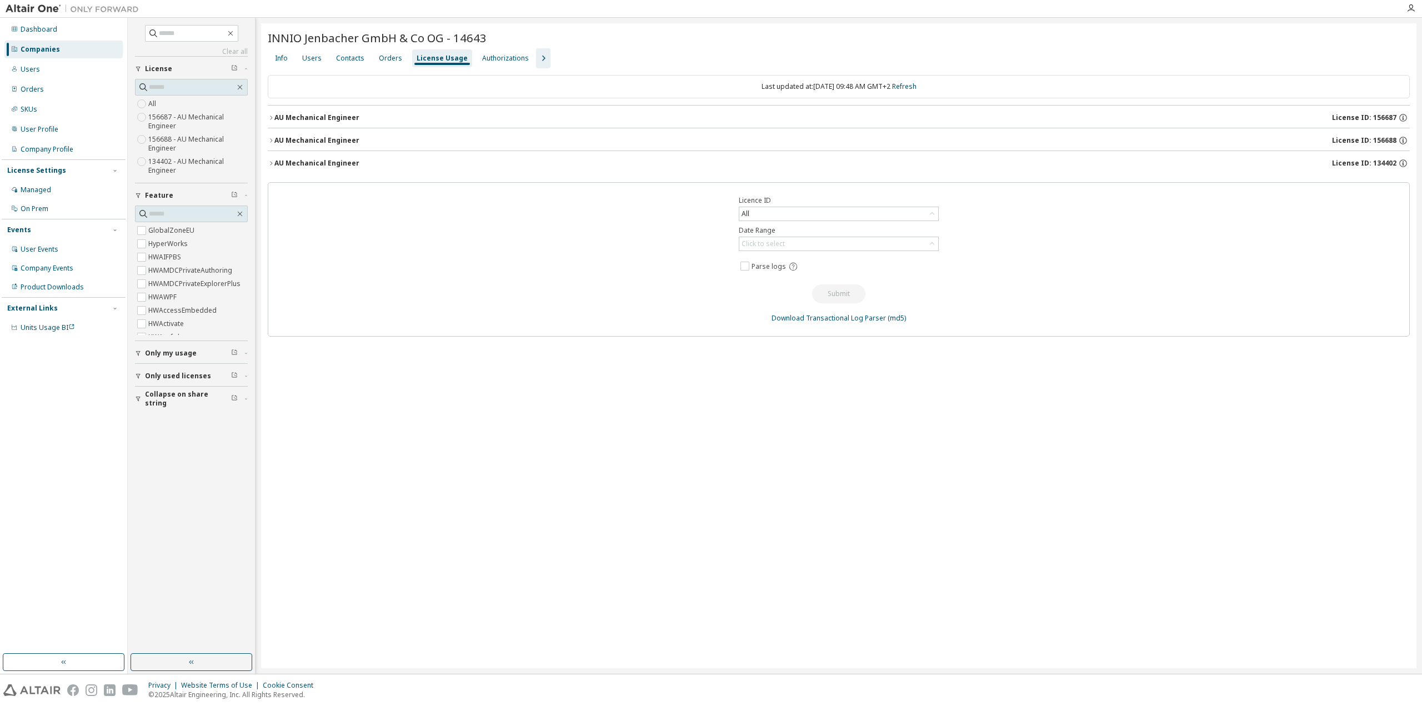
click at [315, 118] on div "AU Mechanical Engineer" at bounding box center [316, 117] width 85 height 9
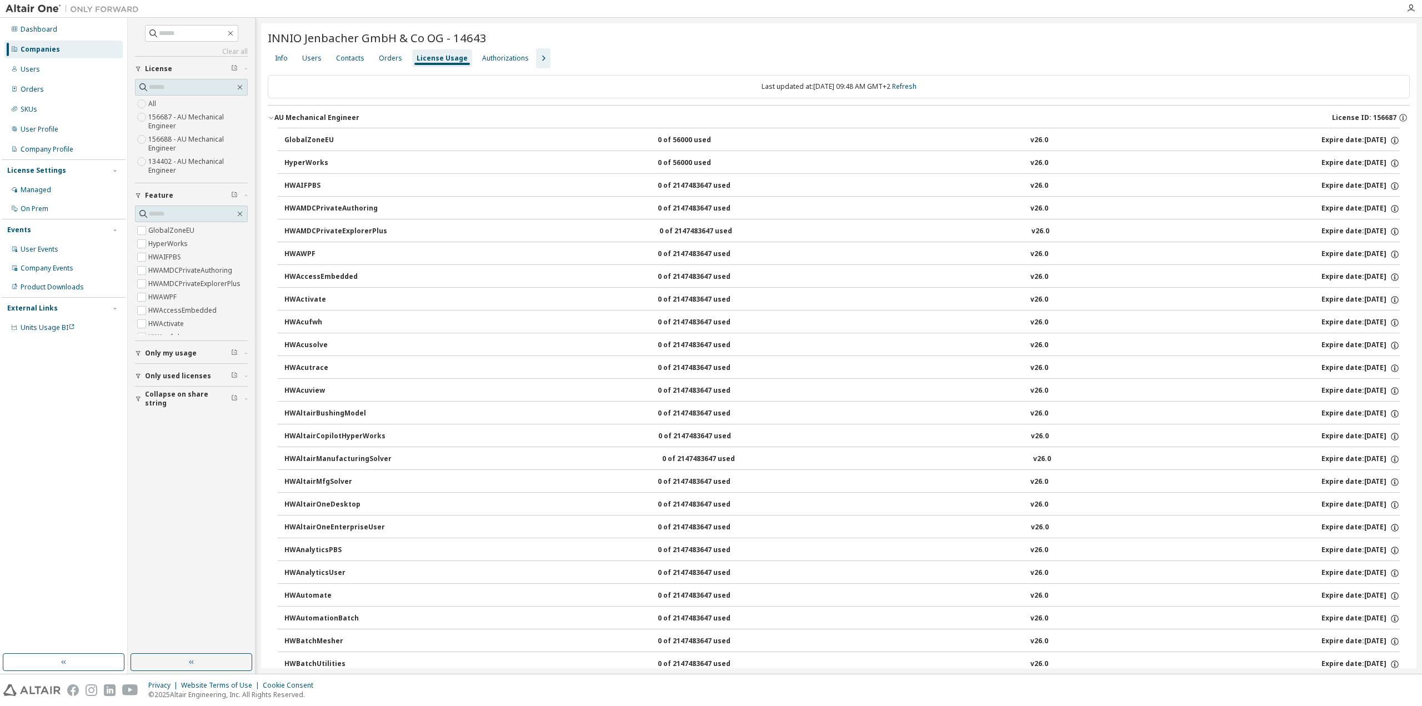
click at [315, 118] on div "AU Mechanical Engineer" at bounding box center [316, 117] width 85 height 9
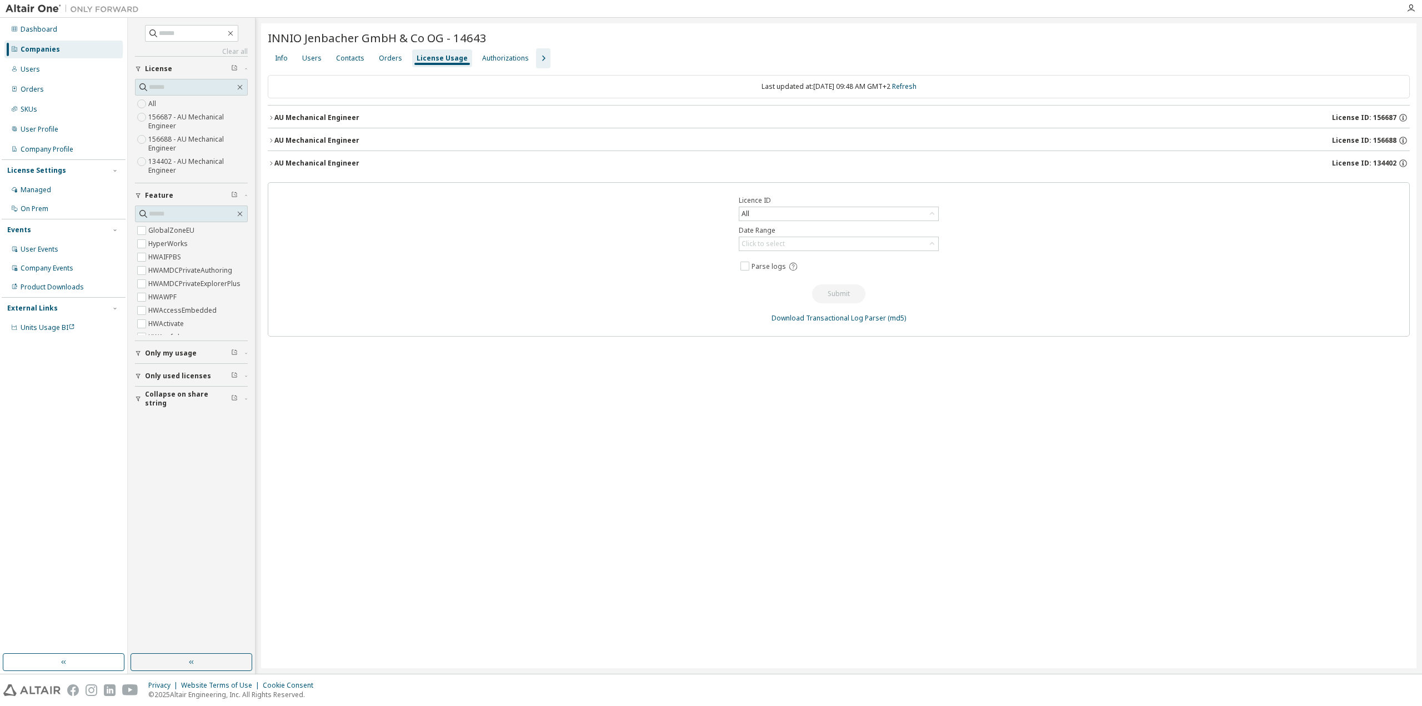
click at [314, 137] on div "AU Mechanical Engineer" at bounding box center [316, 140] width 85 height 9
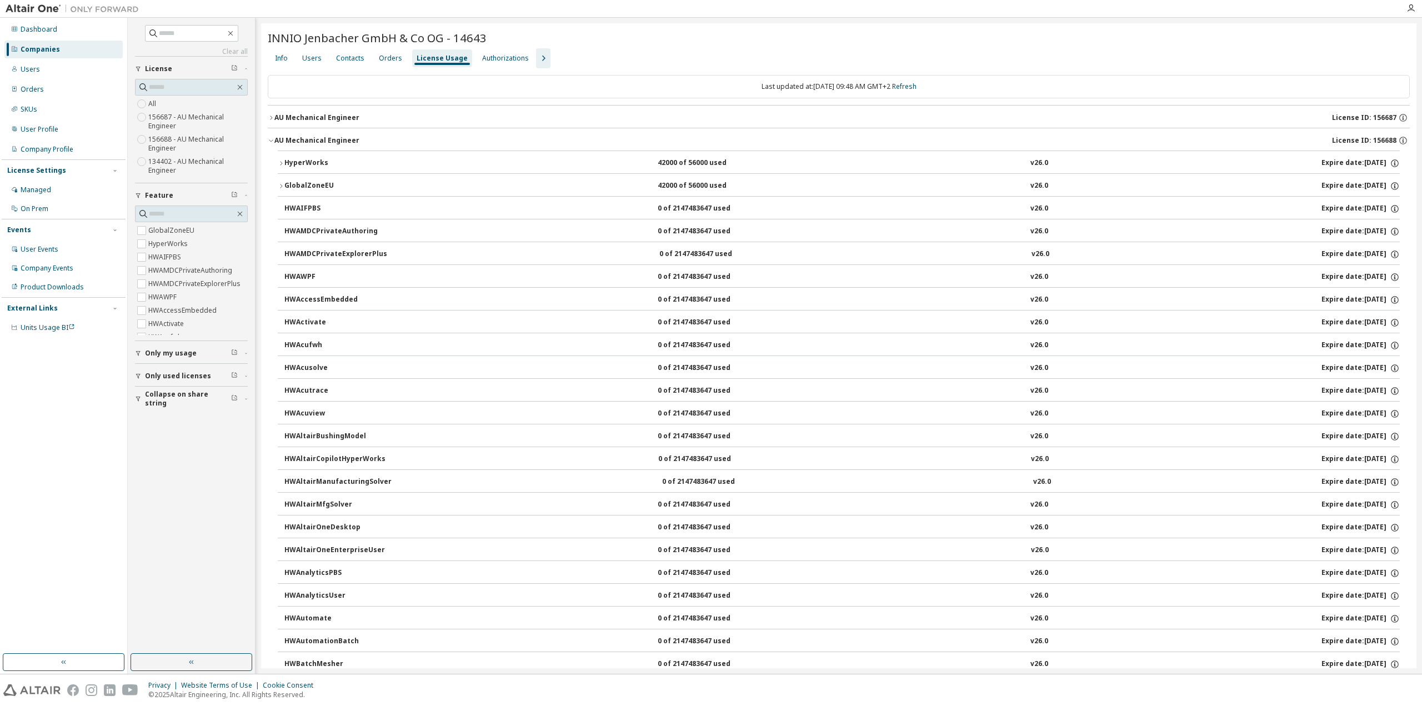
click at [322, 134] on button "AU Mechanical Engineer License ID: 156688" at bounding box center [839, 140] width 1142 height 24
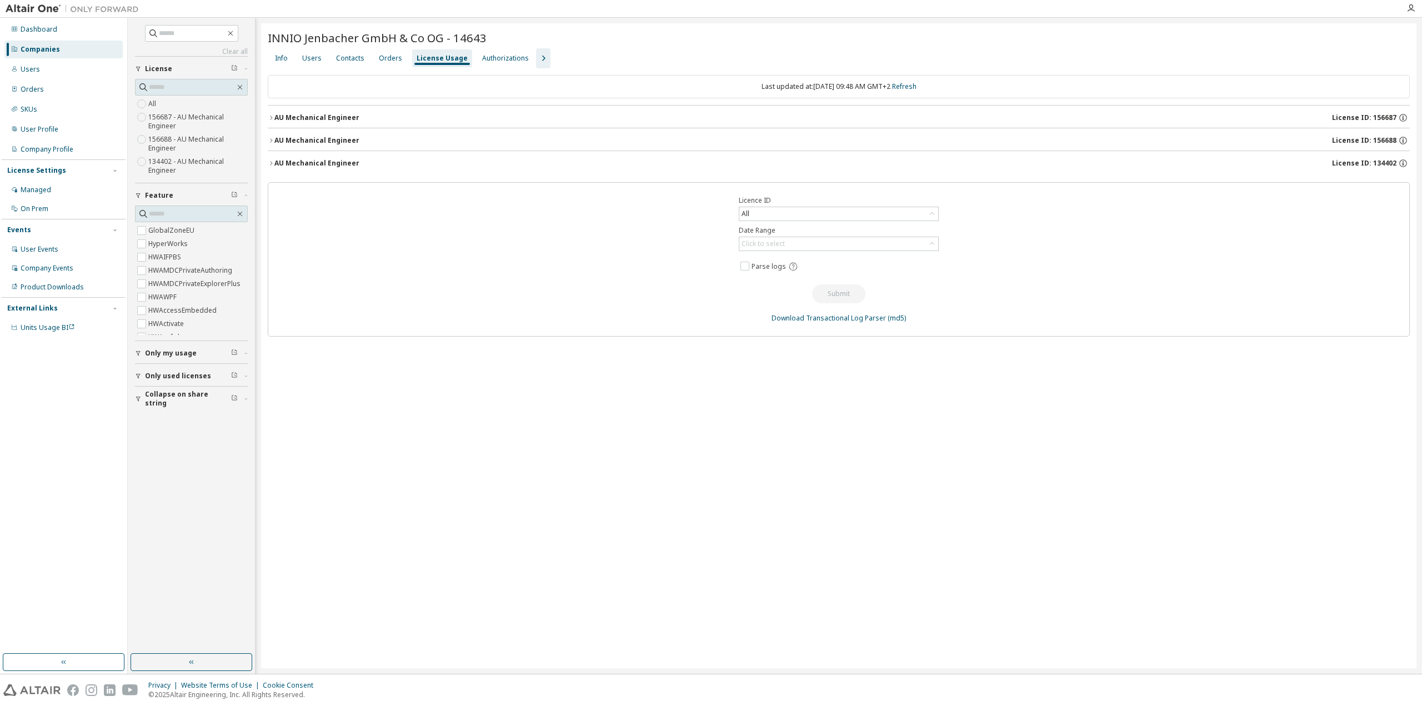
click at [330, 116] on div "AU Mechanical Engineer" at bounding box center [316, 117] width 85 height 9
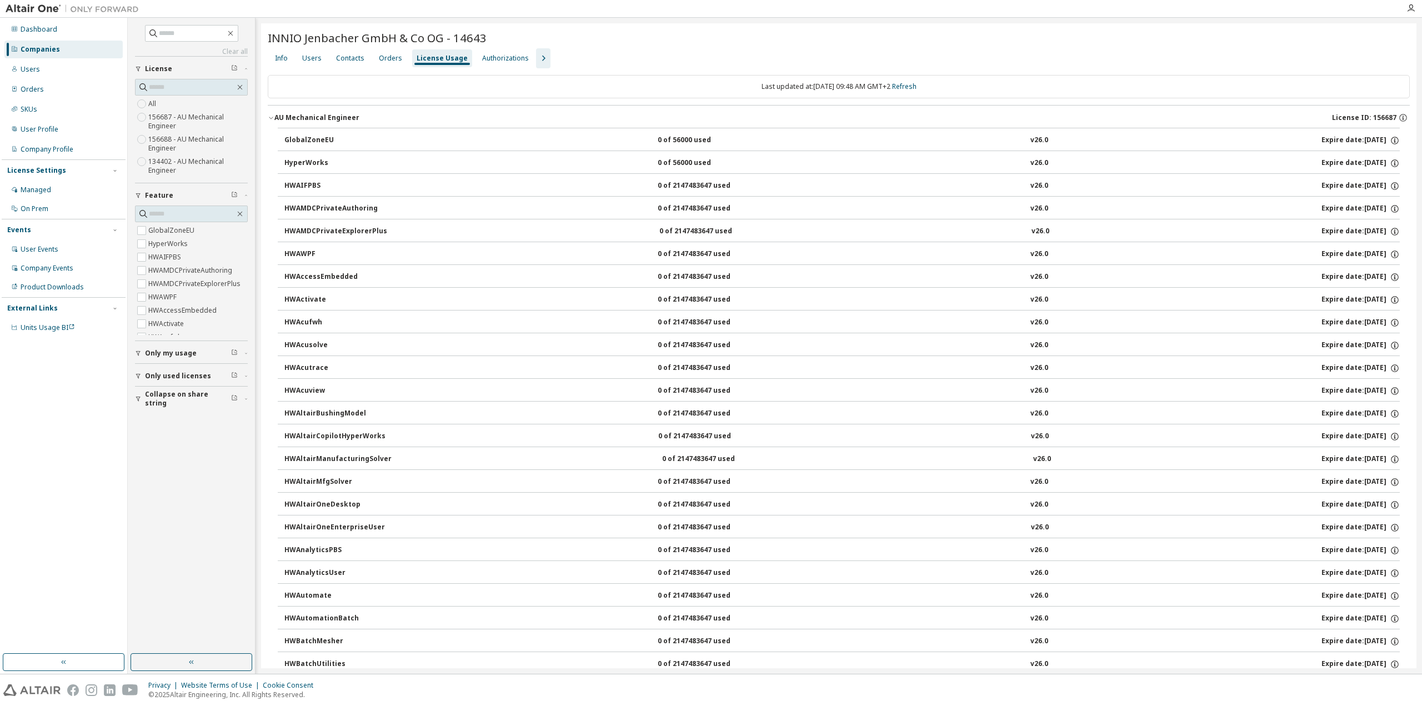
click at [330, 116] on div "AU Mechanical Engineer" at bounding box center [316, 117] width 85 height 9
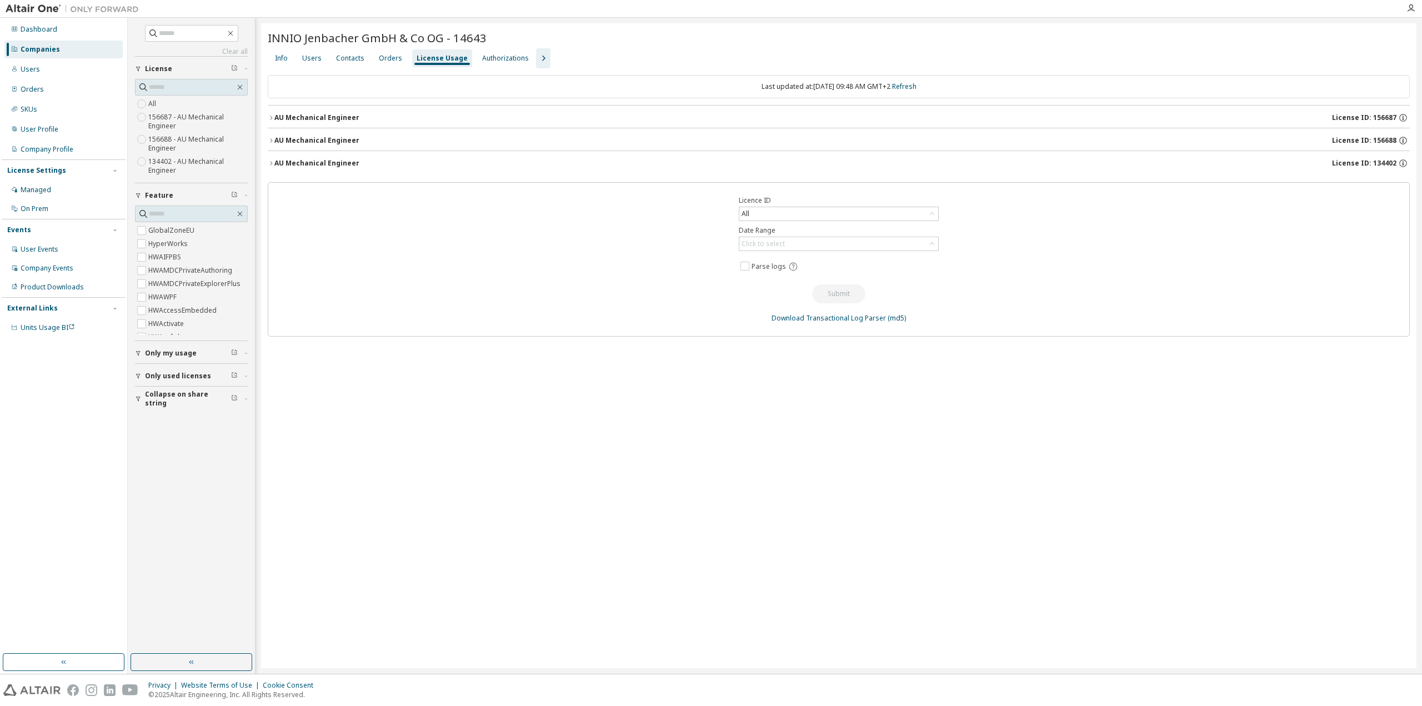
click at [361, 433] on div "INNIO Jenbacher GmbH & Co OG - 14643 Clear Load Save Save As Field Operator Val…" at bounding box center [839, 345] width 1156 height 645
drag, startPoint x: 304, startPoint y: 518, endPoint x: 310, endPoint y: 510, distance: 10.3
click at [305, 517] on div "INNIO Jenbacher GmbH & Co OG - 14643 Clear Load Save Save As Field Operator Val…" at bounding box center [839, 345] width 1156 height 645
